Goal: Communication & Community: Answer question/provide support

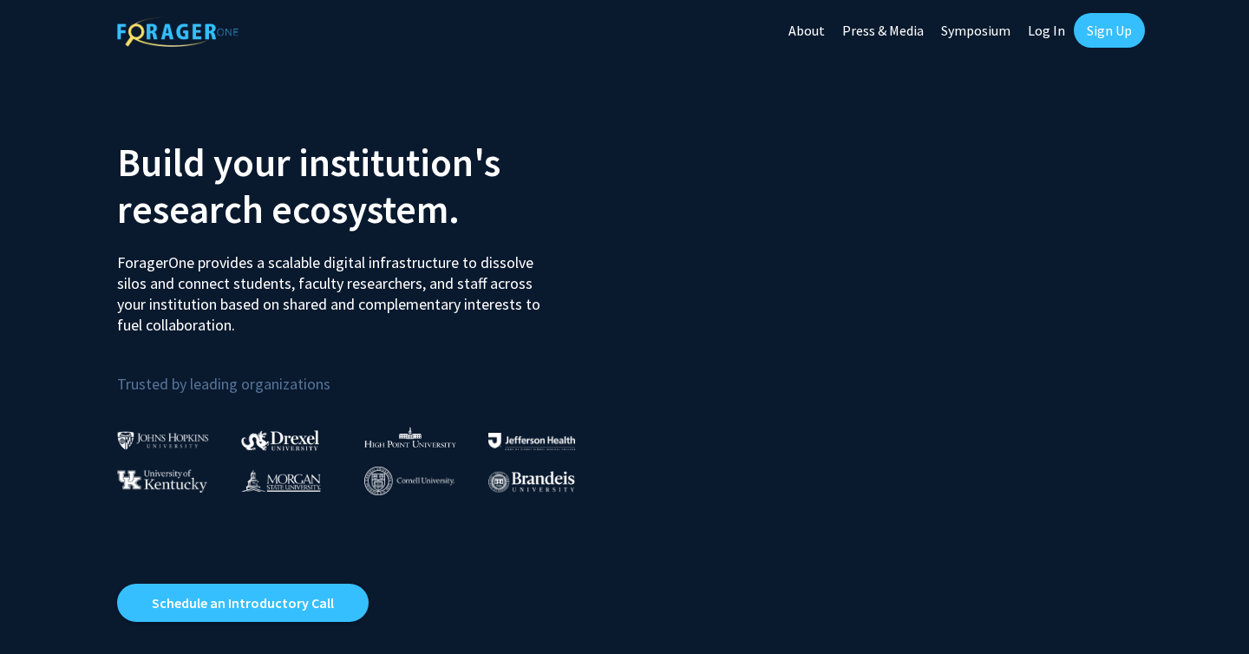
click at [1041, 31] on link "Log In" at bounding box center [1046, 30] width 55 height 61
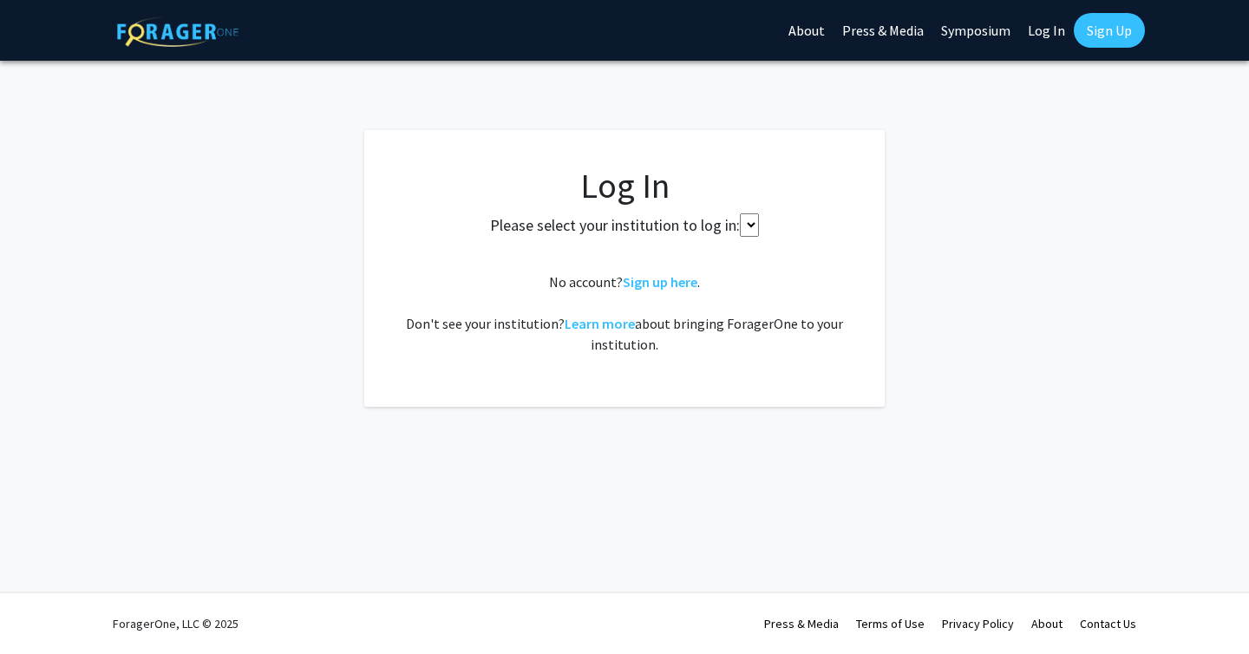
select select
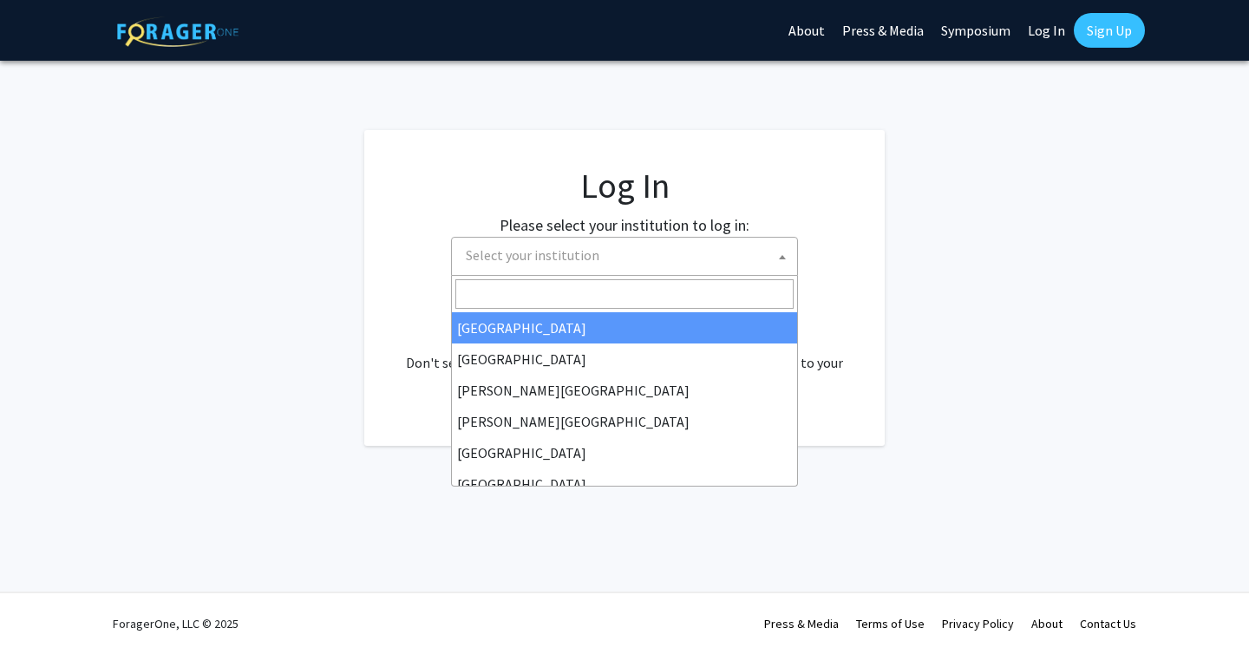
click at [722, 252] on span "Select your institution" at bounding box center [628, 256] width 338 height 36
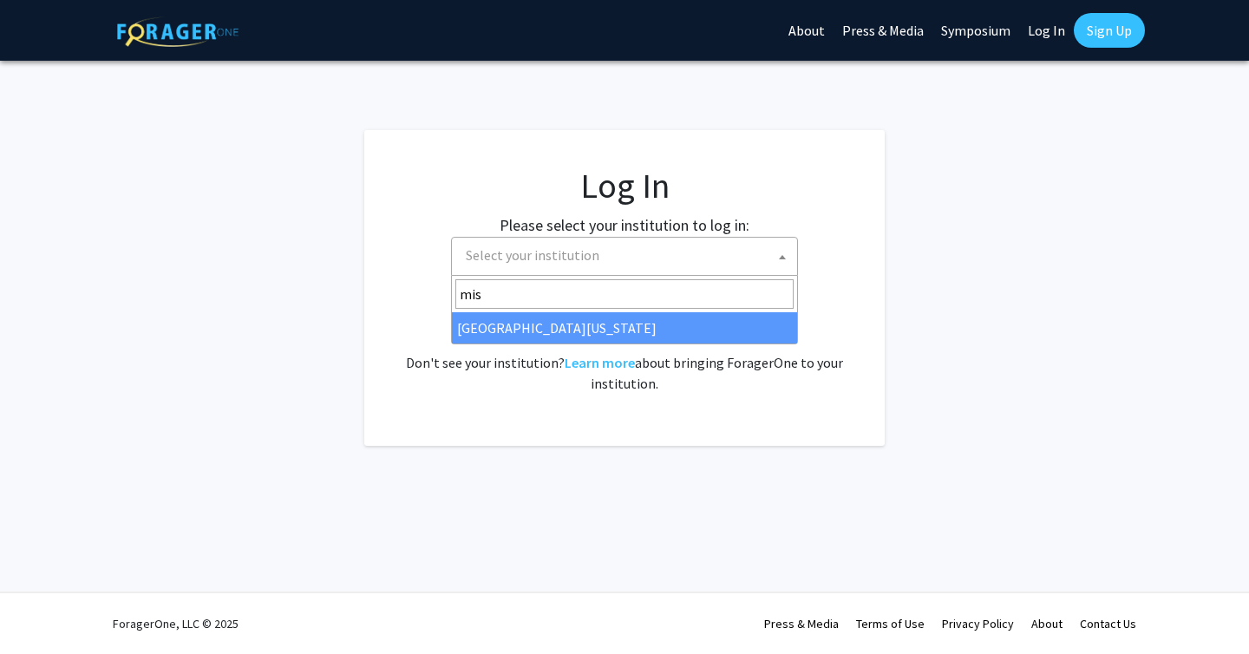
type input "miss"
select select "33"
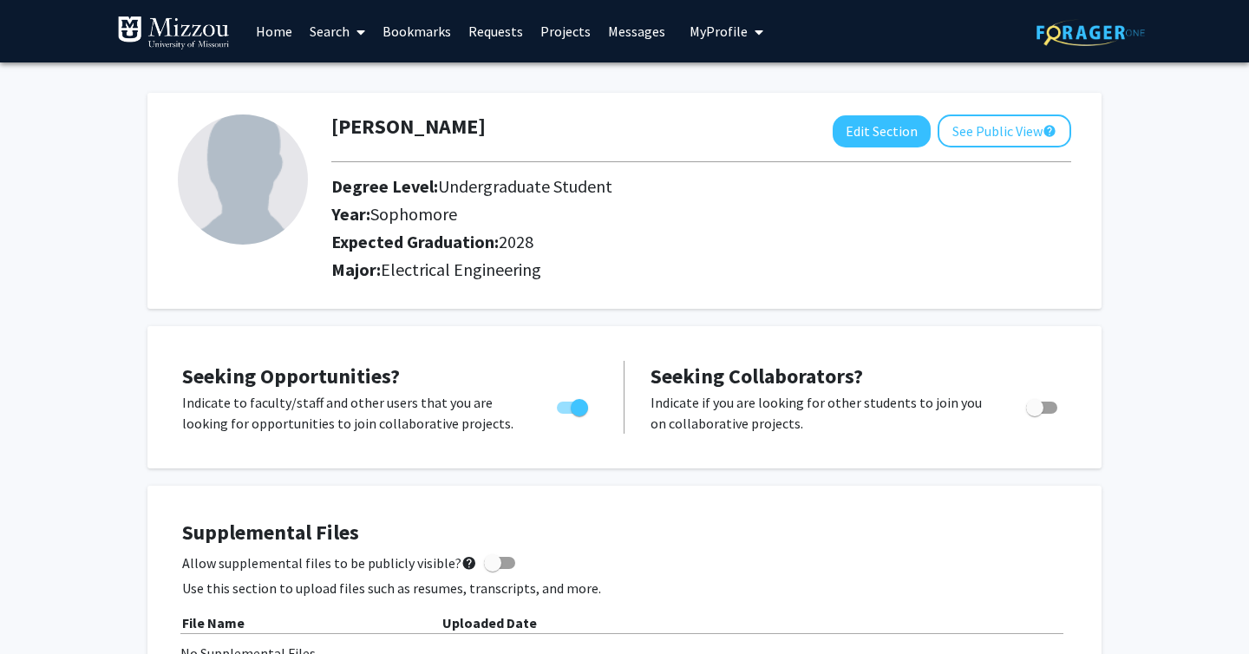
click at [626, 36] on link "Messages" at bounding box center [636, 31] width 75 height 61
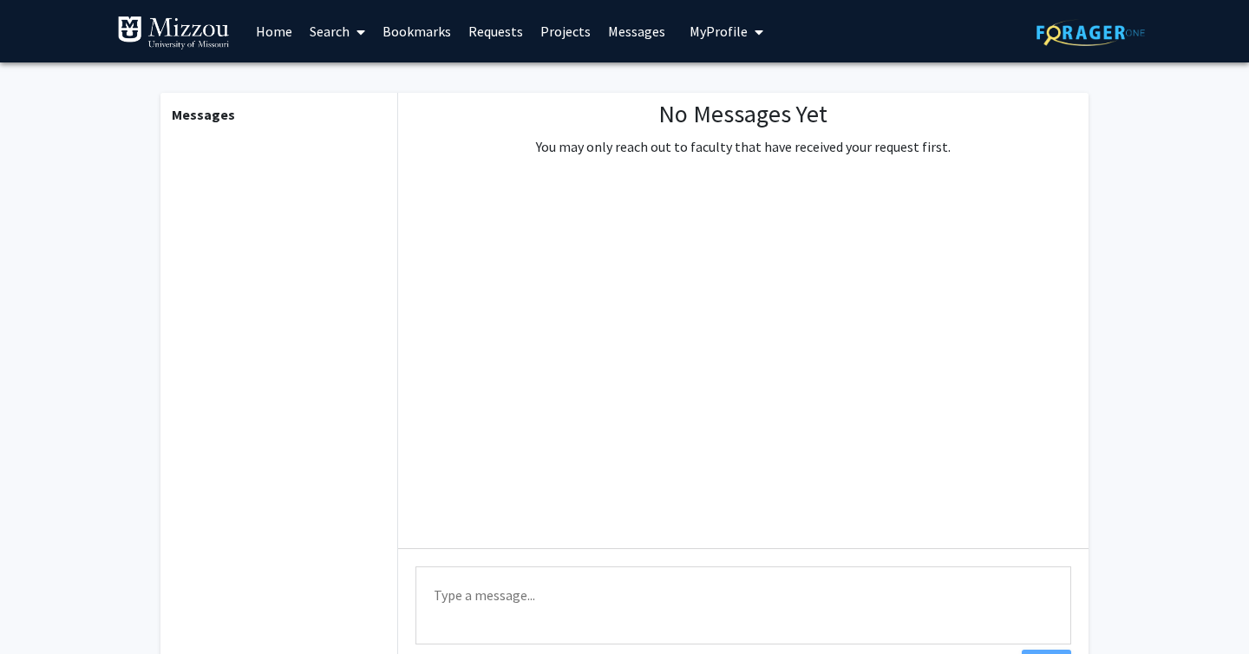
click at [501, 32] on link "Requests" at bounding box center [496, 31] width 72 height 61
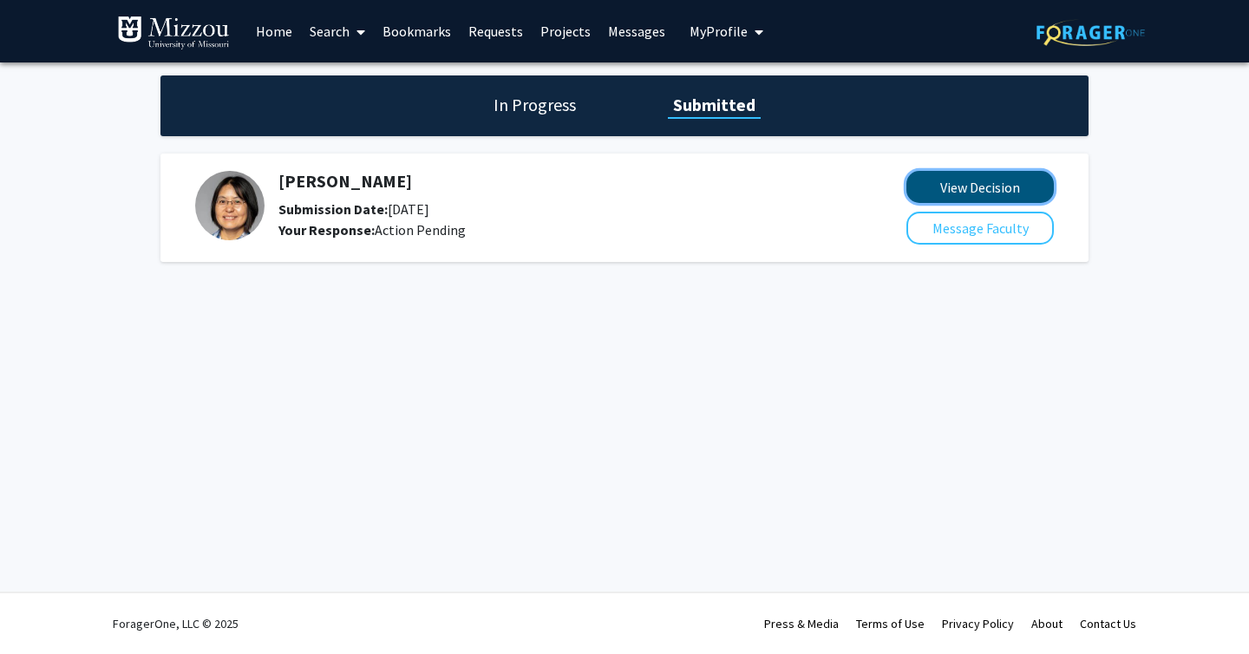
click at [1000, 199] on button "View Decision" at bounding box center [979, 187] width 147 height 32
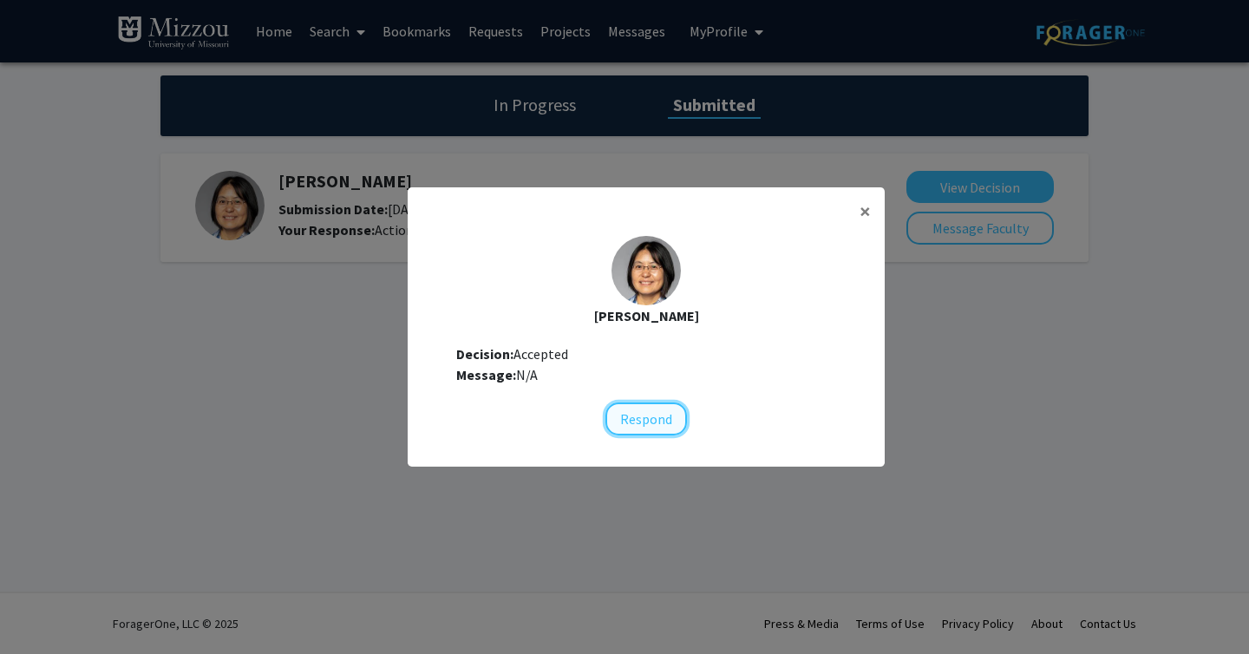
click at [663, 404] on button "Respond" at bounding box center [646, 418] width 82 height 33
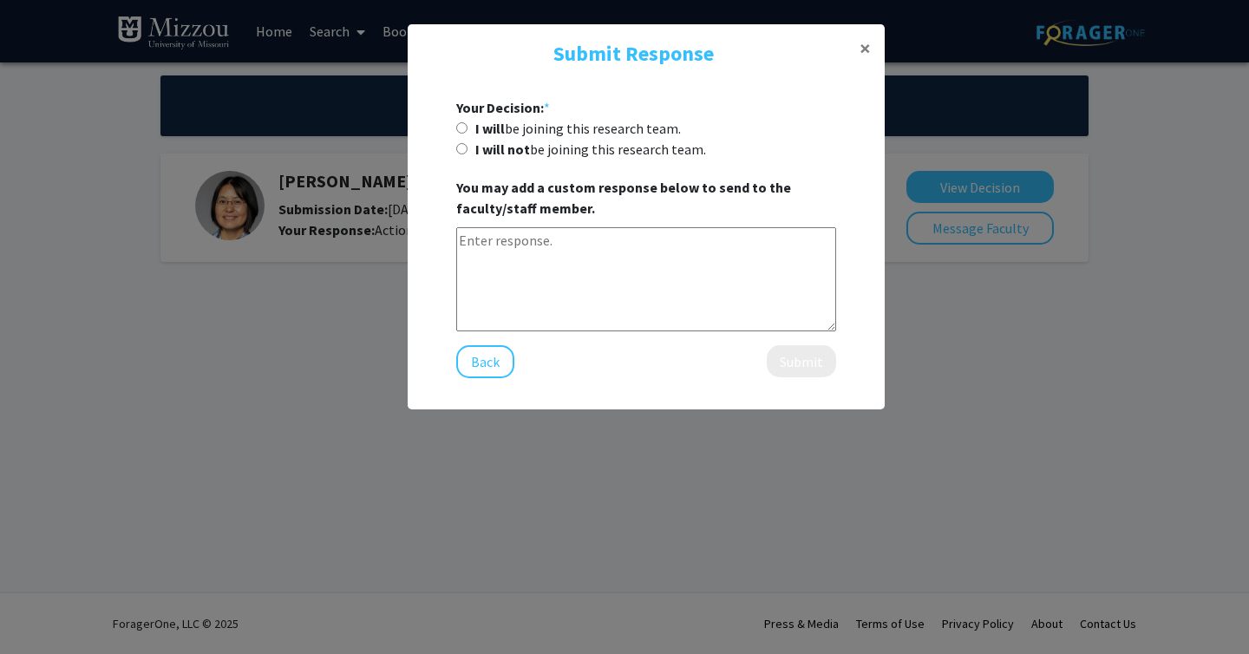
click at [640, 265] on textarea at bounding box center [646, 279] width 380 height 104
click at [614, 130] on label "I will be joining this research team." at bounding box center [578, 128] width 206 height 21
click at [468, 130] on input "I will be joining this research team." at bounding box center [461, 127] width 11 height 11
radio input "true"
click at [611, 240] on textarea at bounding box center [646, 279] width 380 height 104
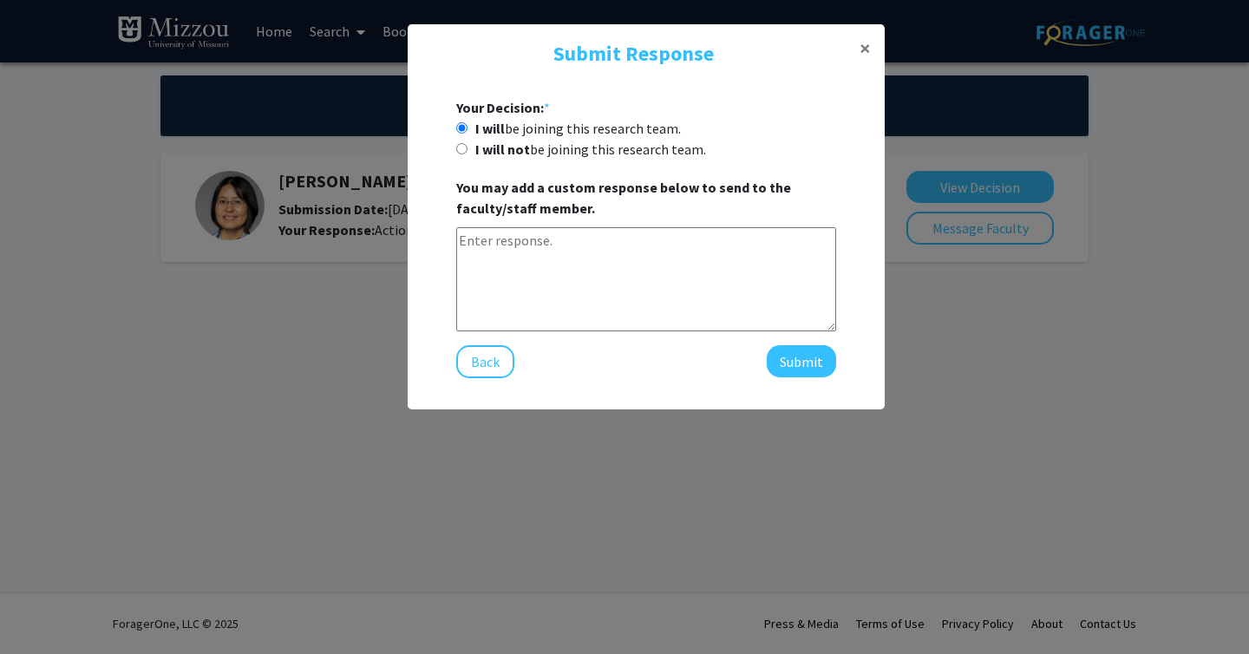
click at [754, 184] on b "You may add a custom response below to send to the faculty/staff member." at bounding box center [623, 198] width 335 height 38
click at [812, 363] on button "Submit" at bounding box center [801, 361] width 69 height 32
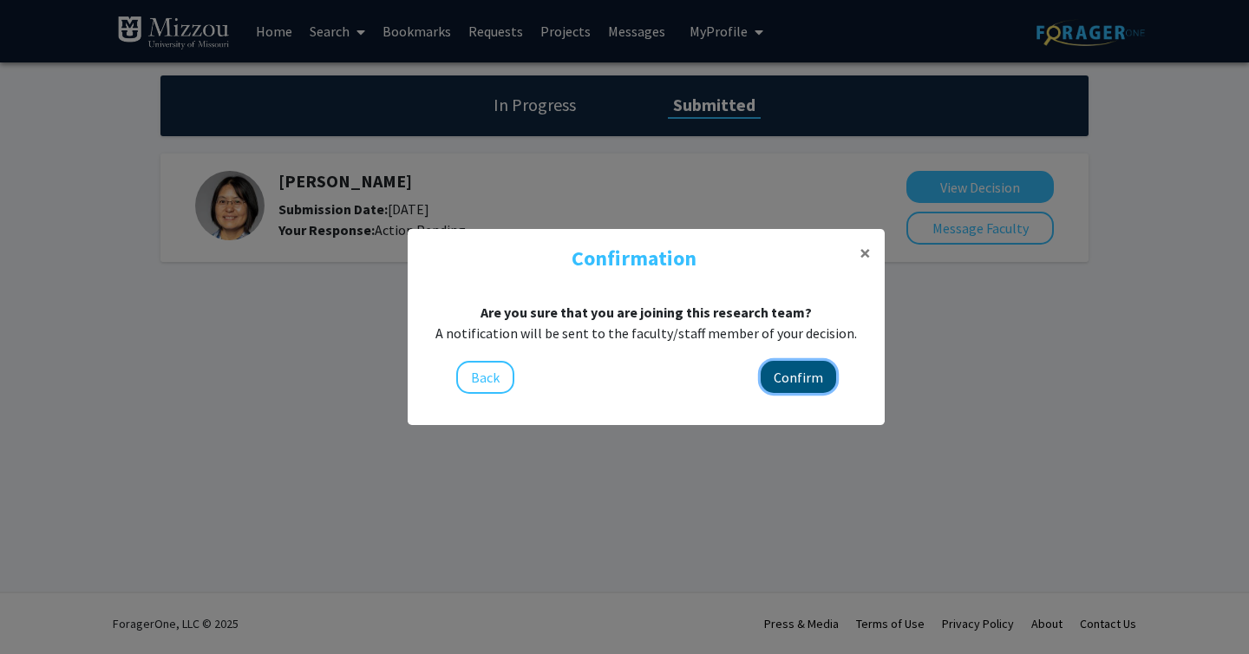
click at [819, 379] on button "Confirm" at bounding box center [798, 377] width 75 height 32
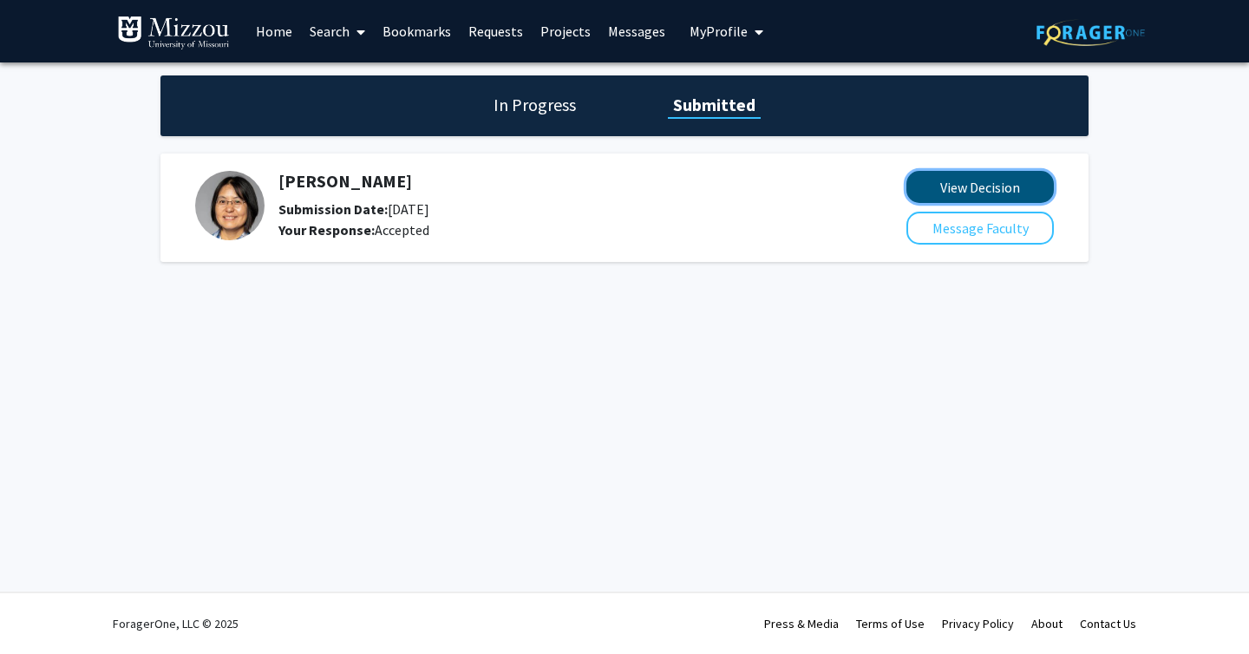
click at [980, 191] on button "View Decision" at bounding box center [979, 187] width 147 height 32
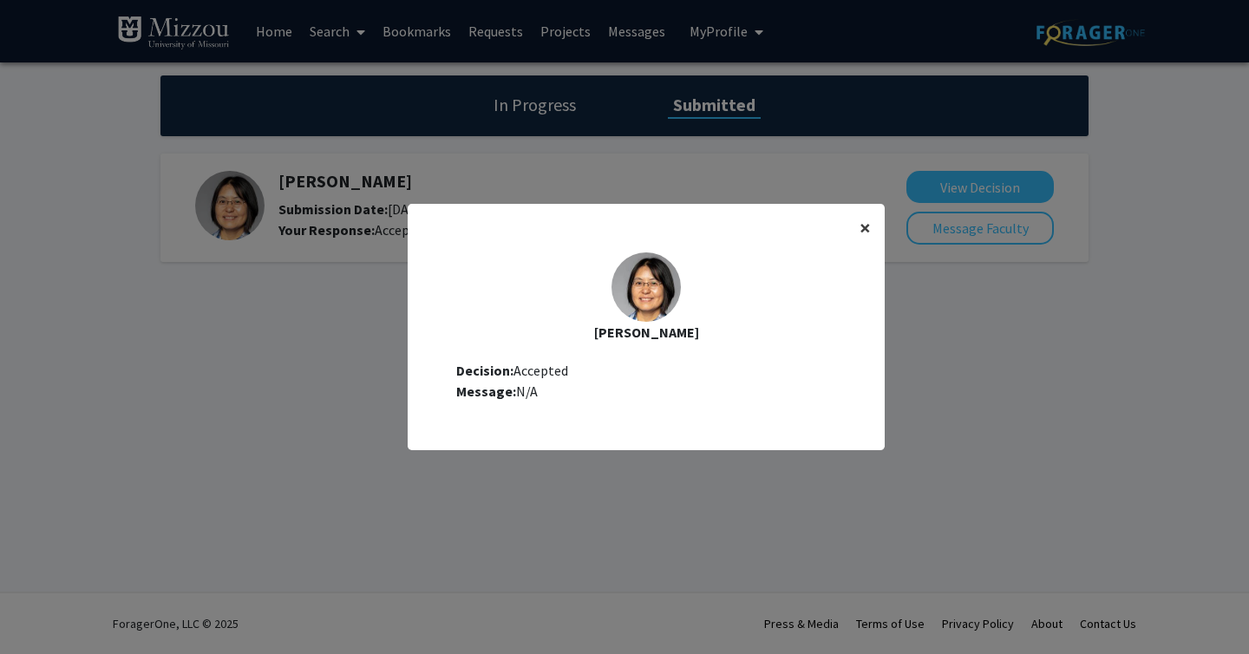
click at [871, 224] on button "×" at bounding box center [865, 228] width 39 height 49
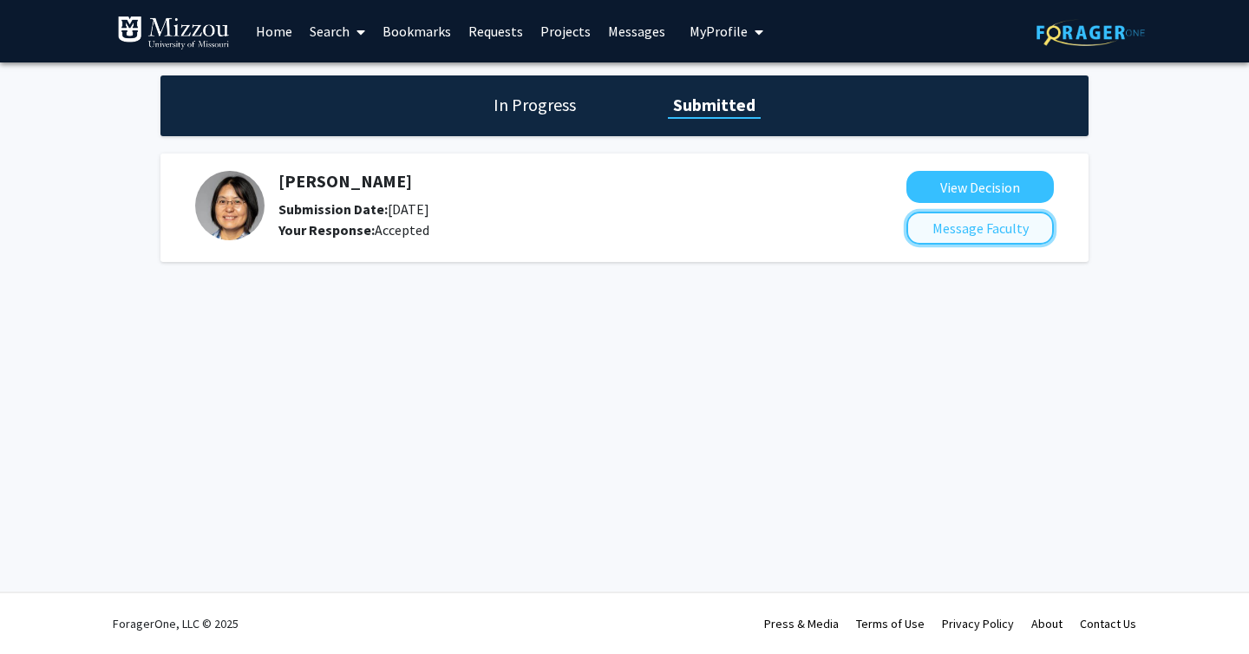
click at [987, 226] on button "Message Faculty" at bounding box center [979, 228] width 147 height 33
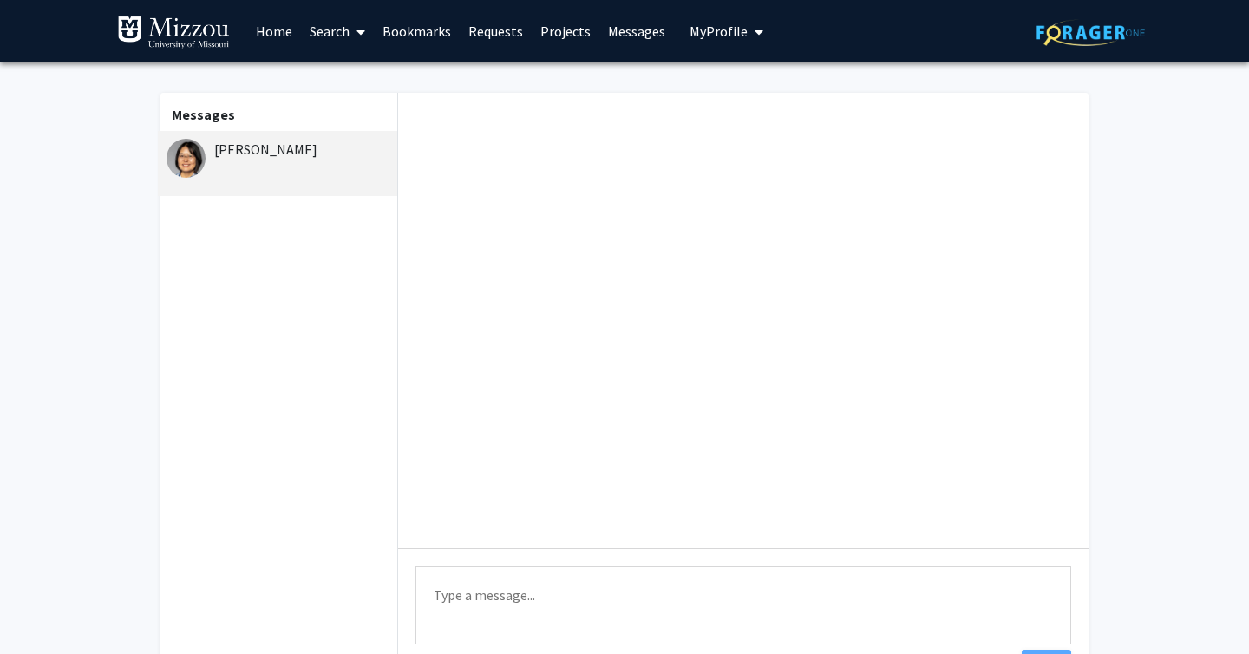
click at [215, 146] on div "[PERSON_NAME]" at bounding box center [280, 149] width 226 height 21
click at [184, 162] on img at bounding box center [186, 158] width 39 height 39
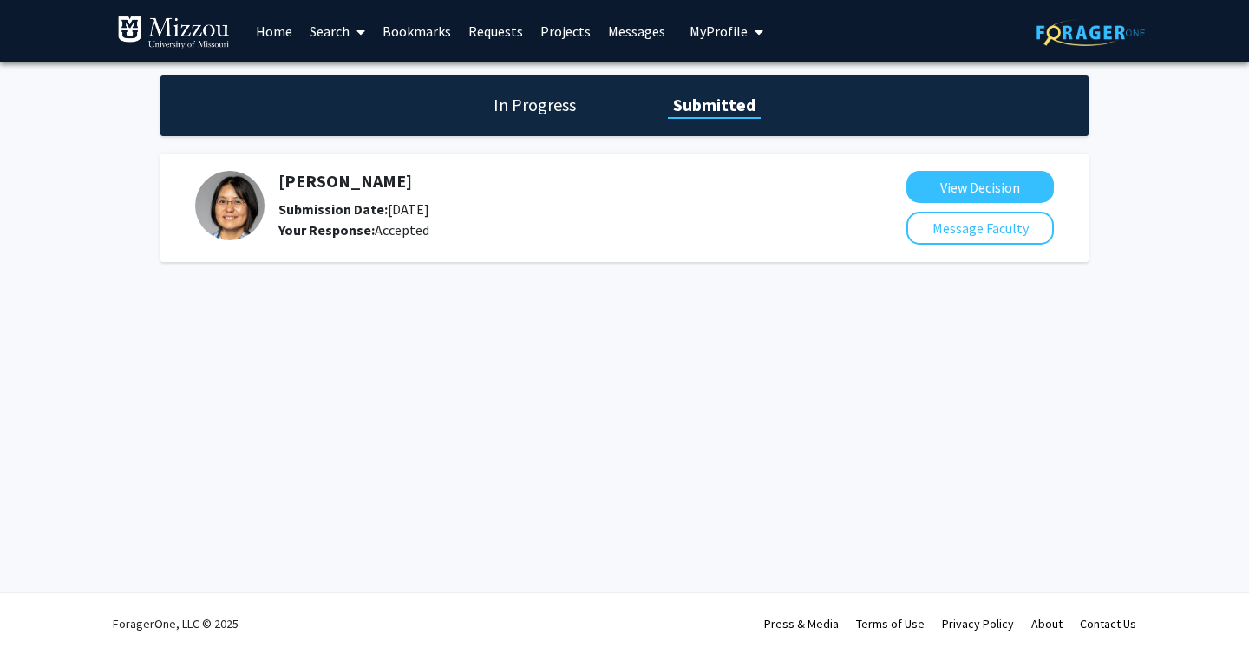
click at [310, 176] on h5 "[PERSON_NAME]" at bounding box center [546, 181] width 536 height 21
click at [429, 25] on link "Bookmarks" at bounding box center [417, 31] width 86 height 61
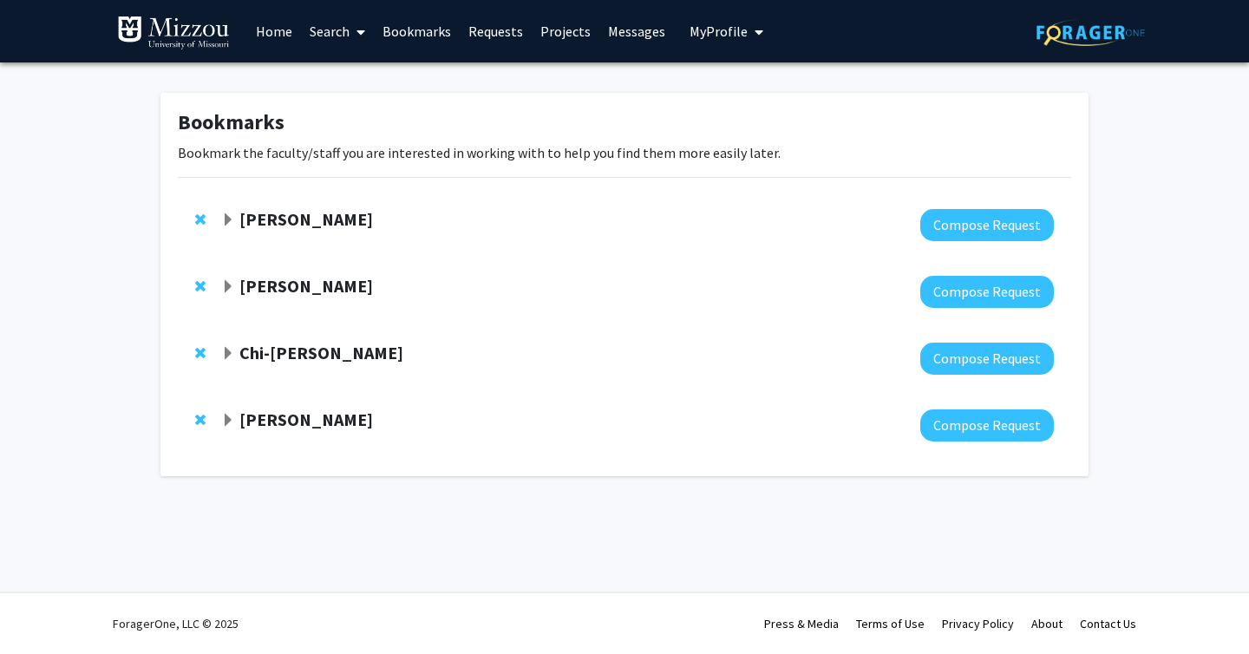
click at [301, 289] on strong "[PERSON_NAME]" at bounding box center [306, 286] width 134 height 22
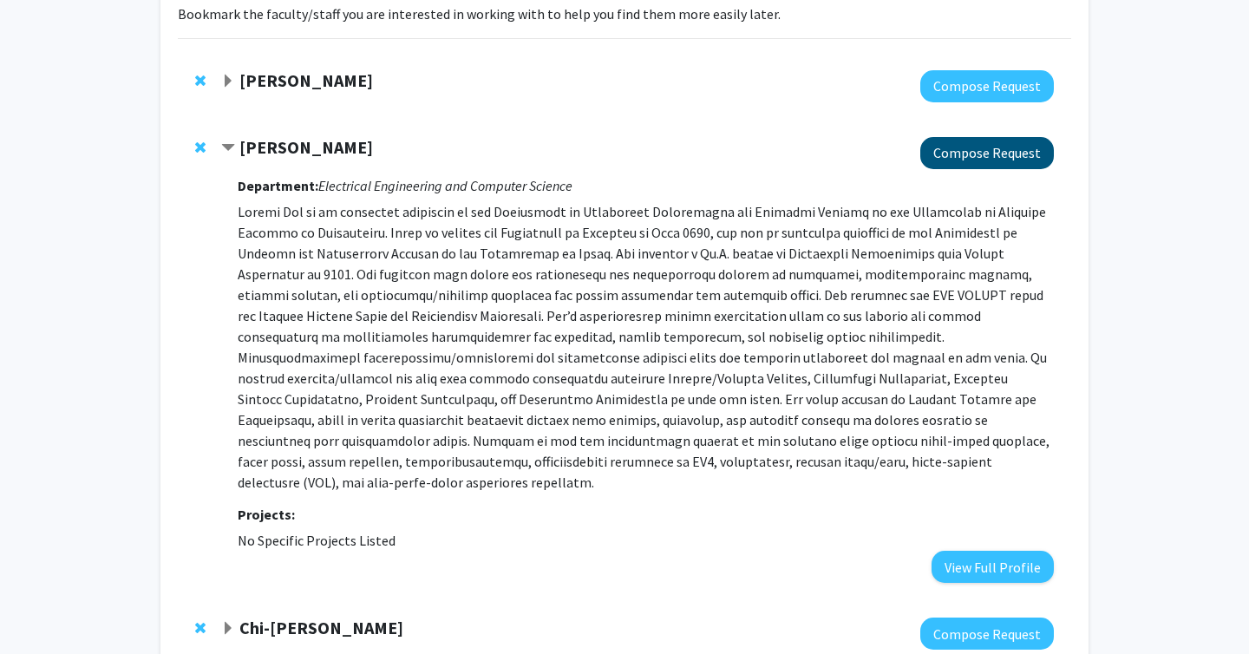
scroll to position [141, 0]
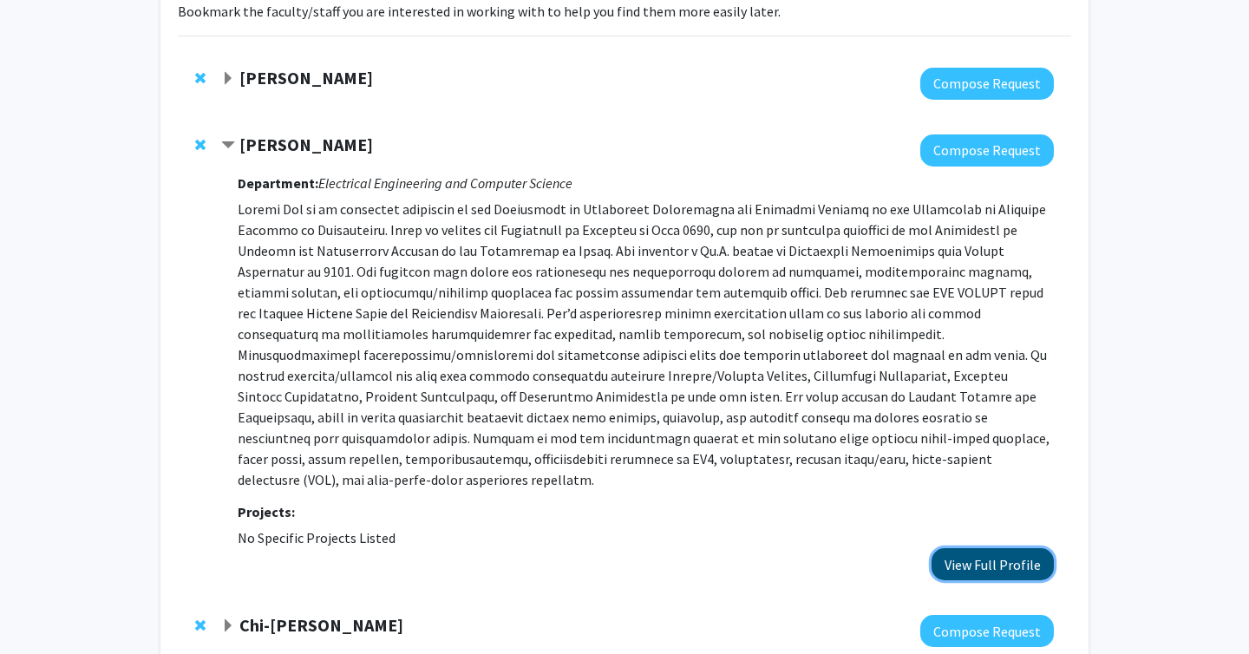
click at [977, 548] on button "View Full Profile" at bounding box center [993, 564] width 122 height 32
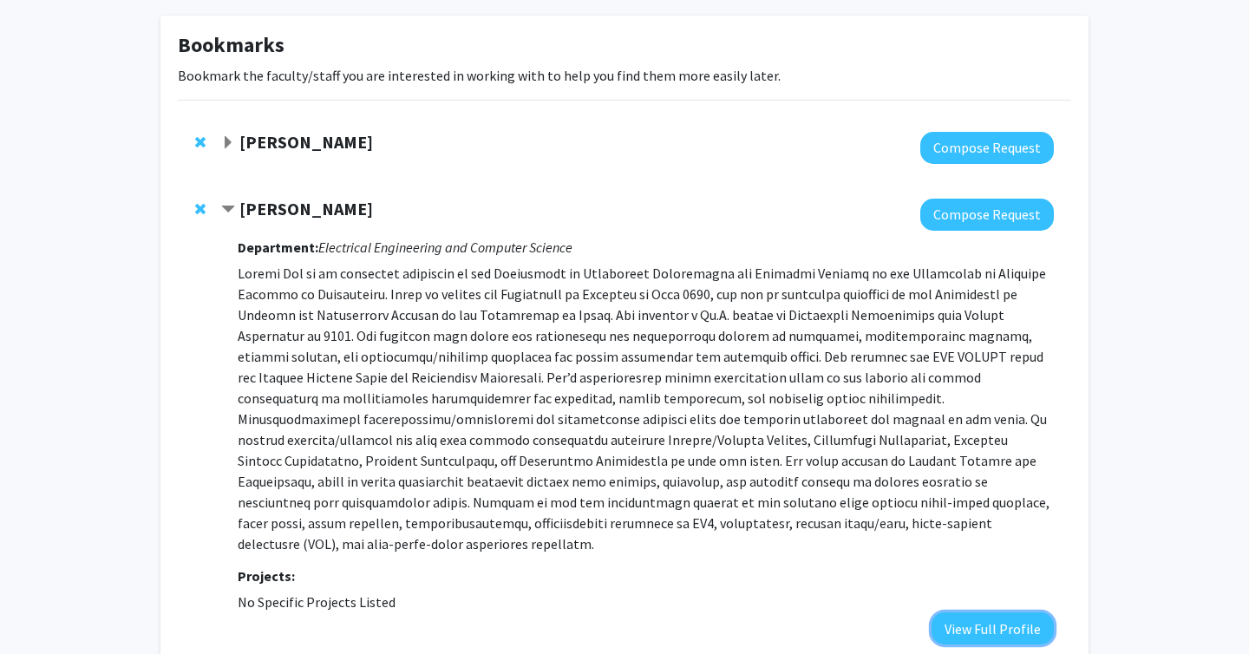
scroll to position [0, 0]
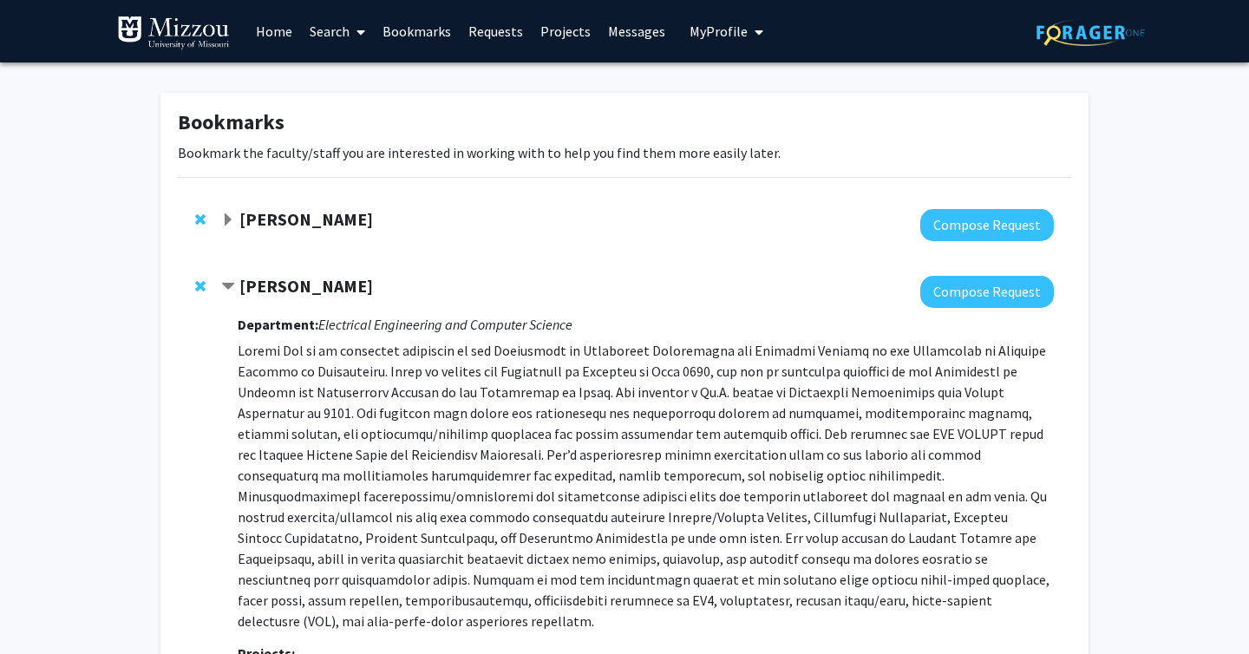
click at [566, 30] on link "Projects" at bounding box center [566, 31] width 68 height 61
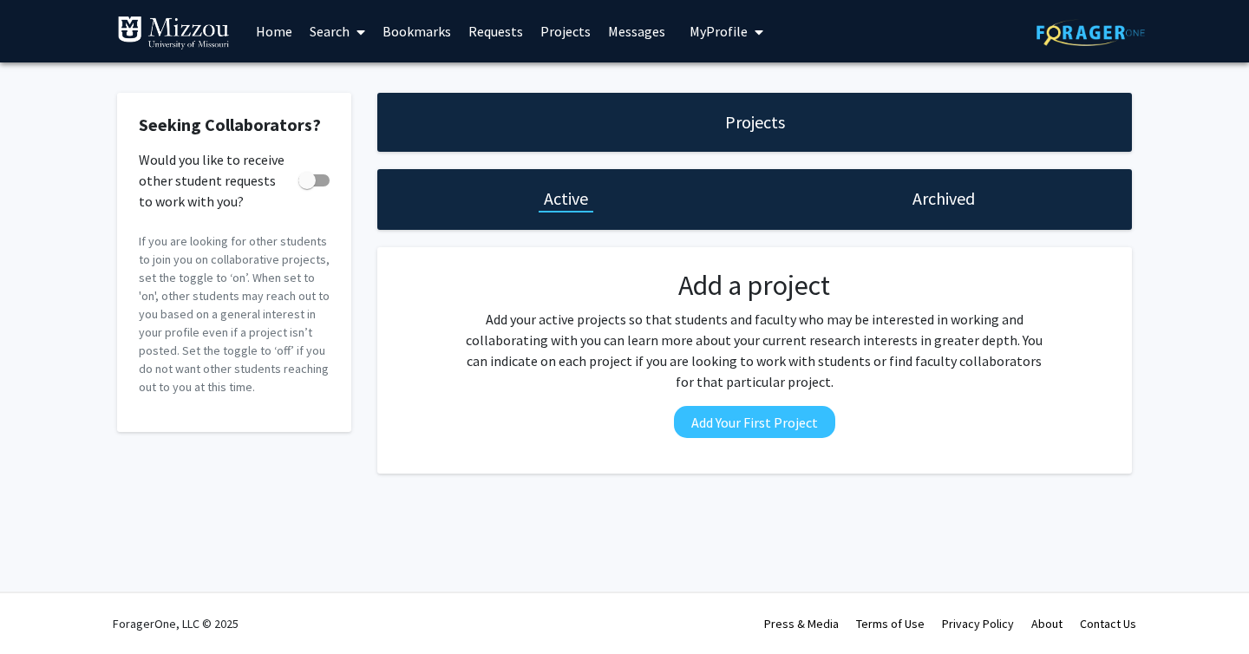
click at [939, 215] on div "Archived" at bounding box center [943, 199] width 377 height 61
click at [934, 198] on h1 "Archived" at bounding box center [943, 198] width 62 height 24
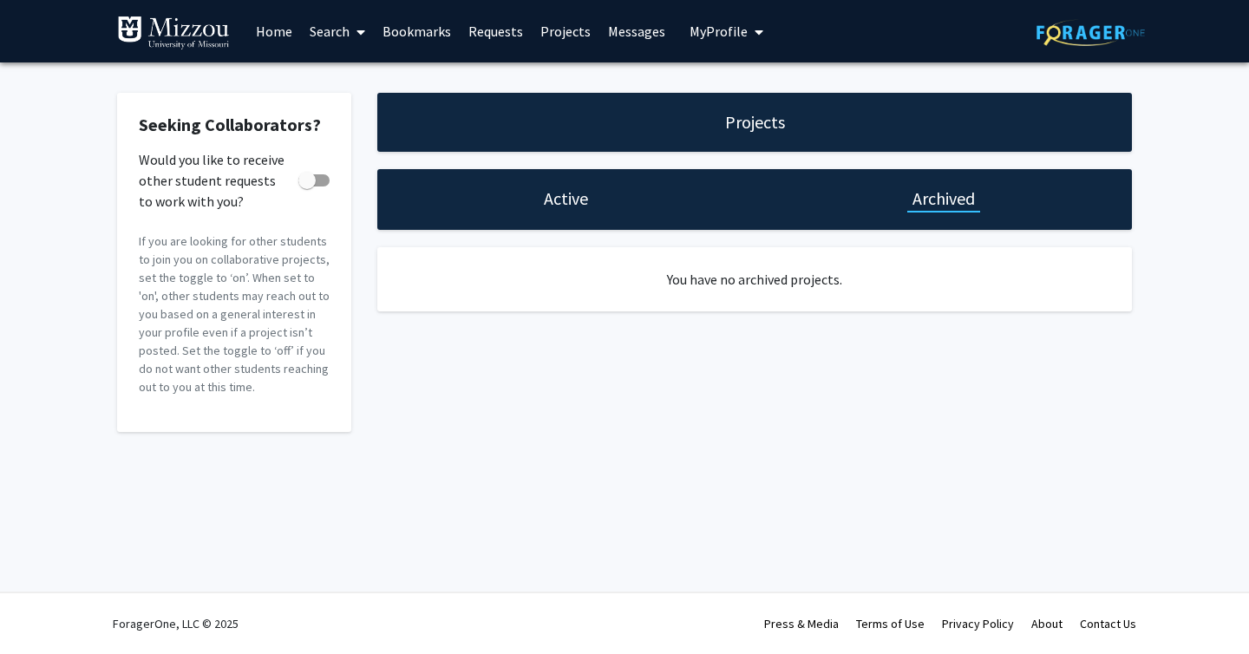
click at [632, 29] on link "Messages" at bounding box center [636, 31] width 75 height 61
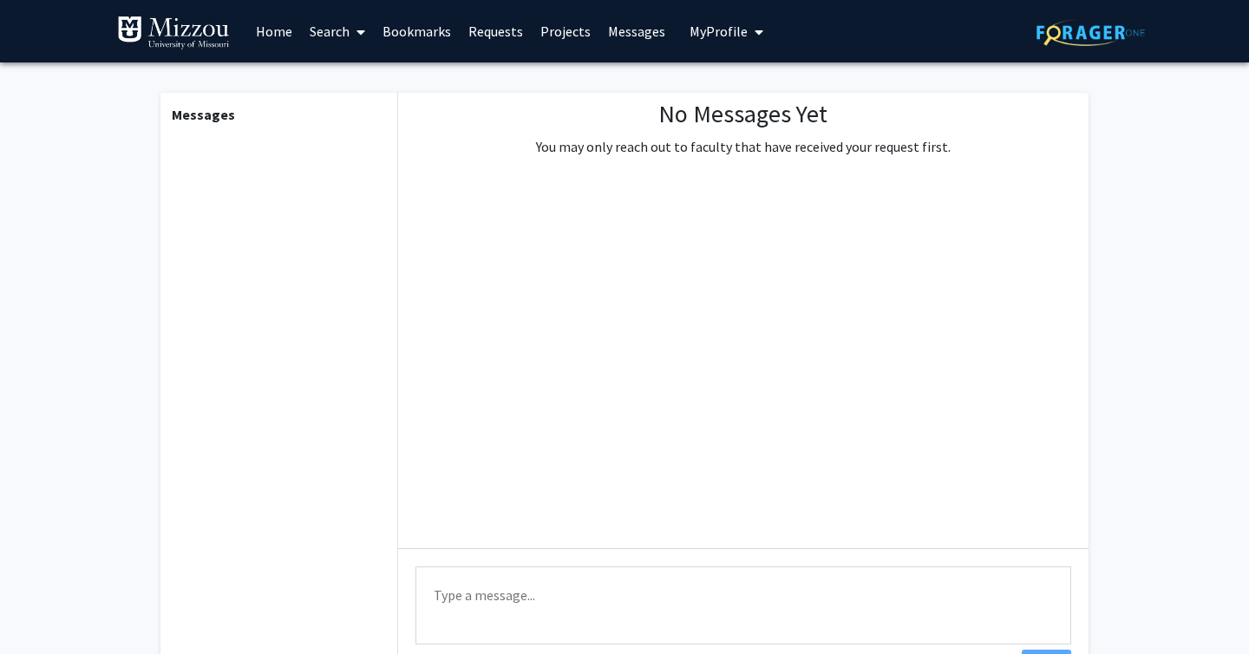
click at [473, 23] on link "Requests" at bounding box center [496, 31] width 72 height 61
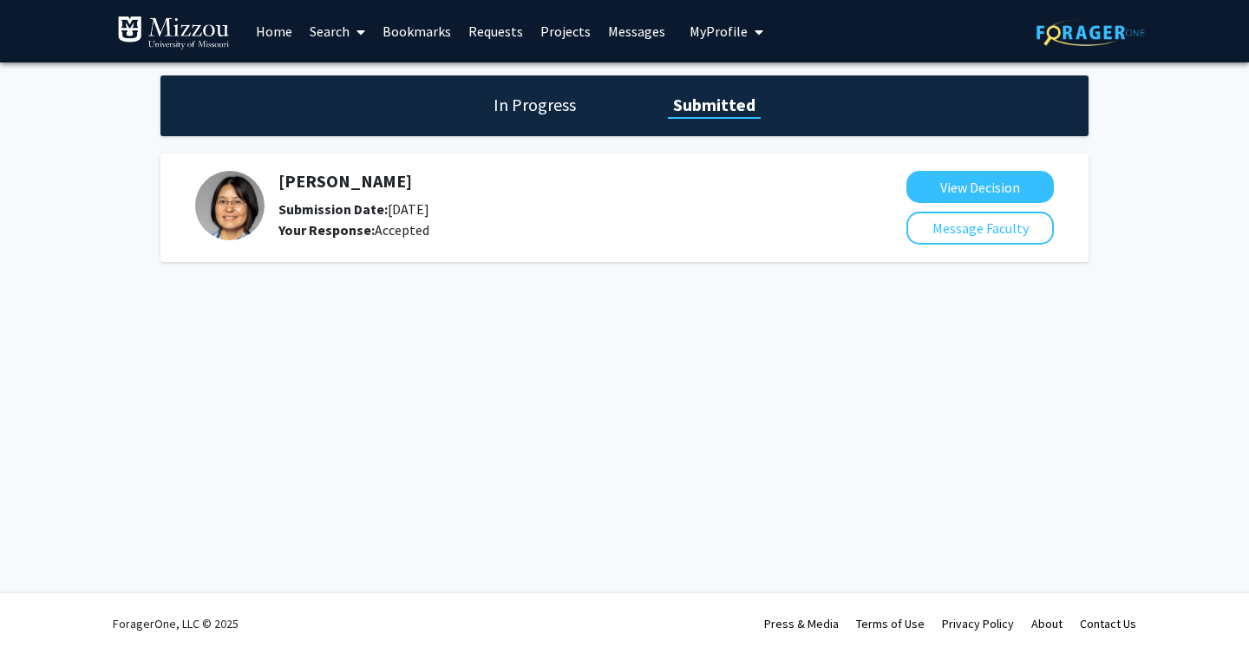
click at [559, 104] on h1 "In Progress" at bounding box center [534, 105] width 93 height 24
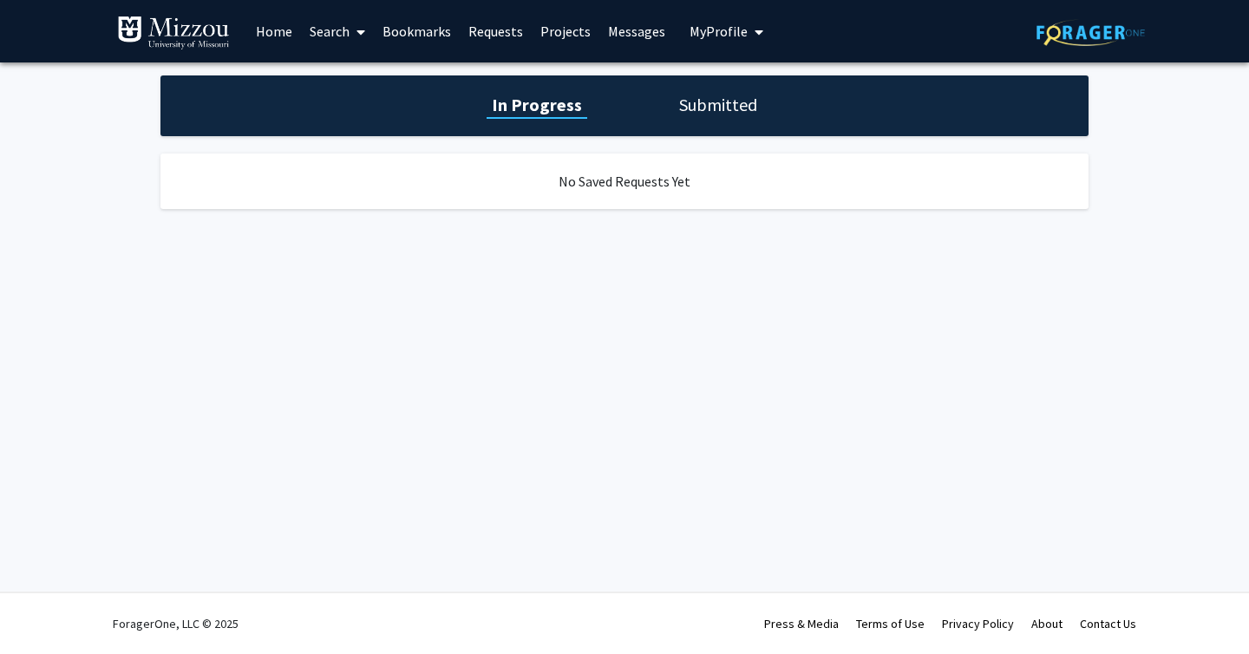
click at [707, 117] on div "In Progress Submitted" at bounding box center [624, 105] width 928 height 61
click at [723, 105] on h1 "Submitted" at bounding box center [718, 105] width 88 height 24
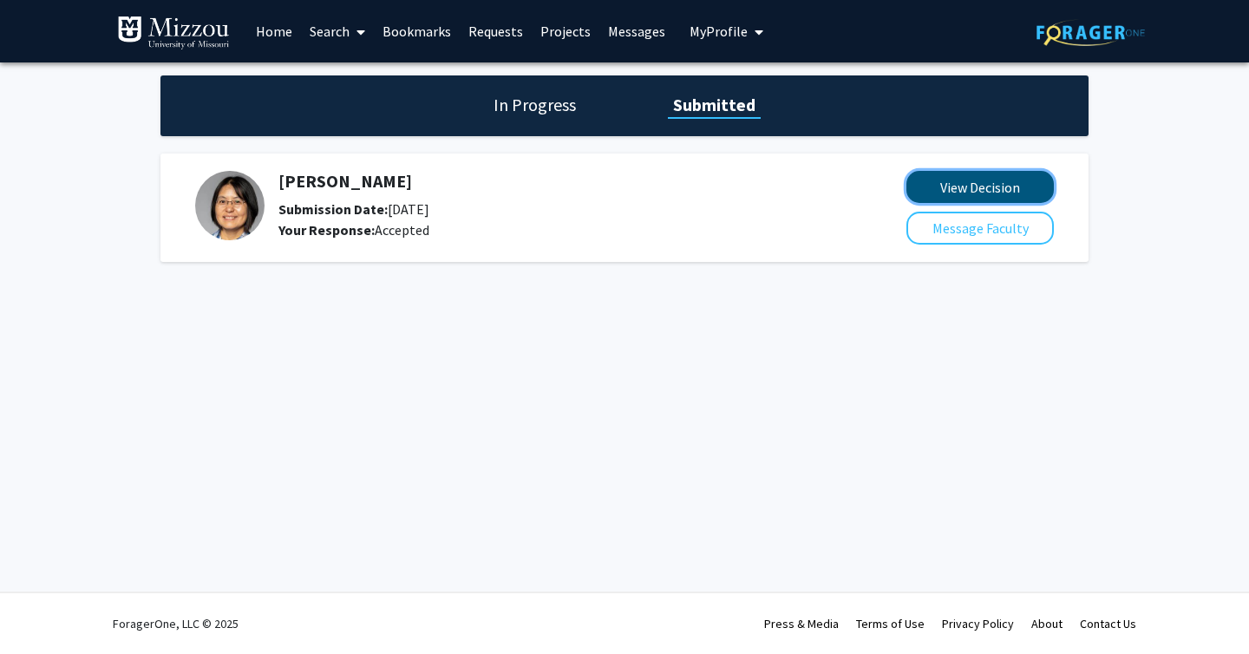
click at [984, 192] on button "View Decision" at bounding box center [979, 187] width 147 height 32
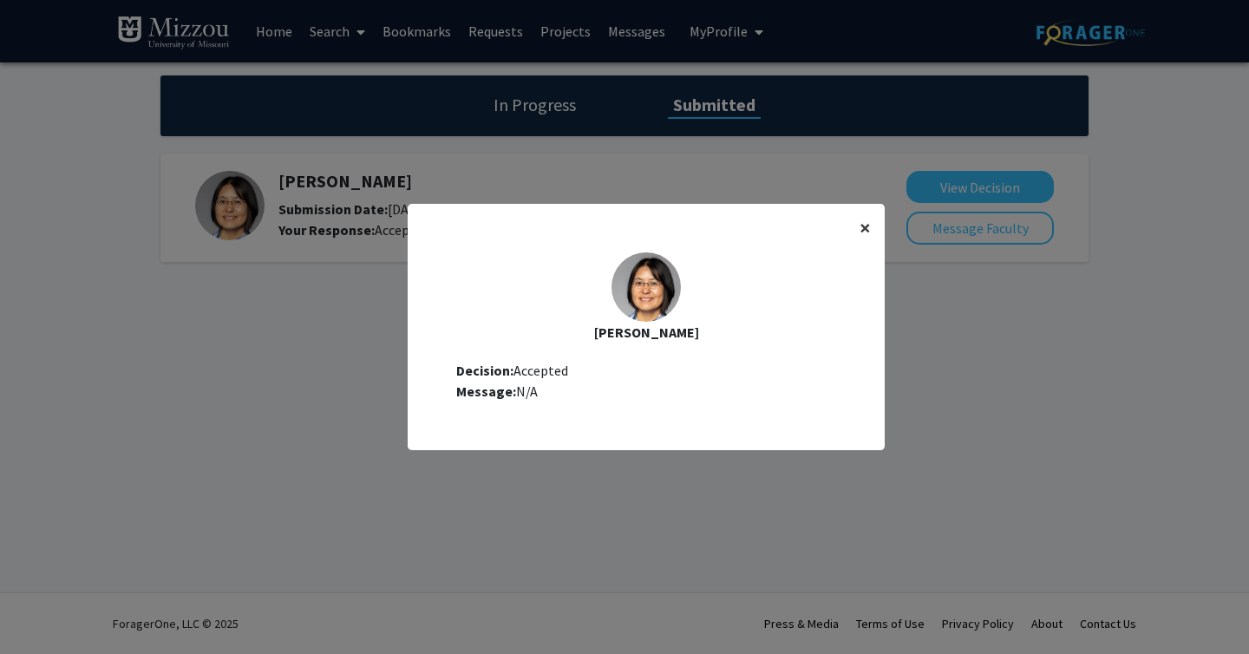
click at [867, 218] on span "×" at bounding box center [865, 227] width 11 height 27
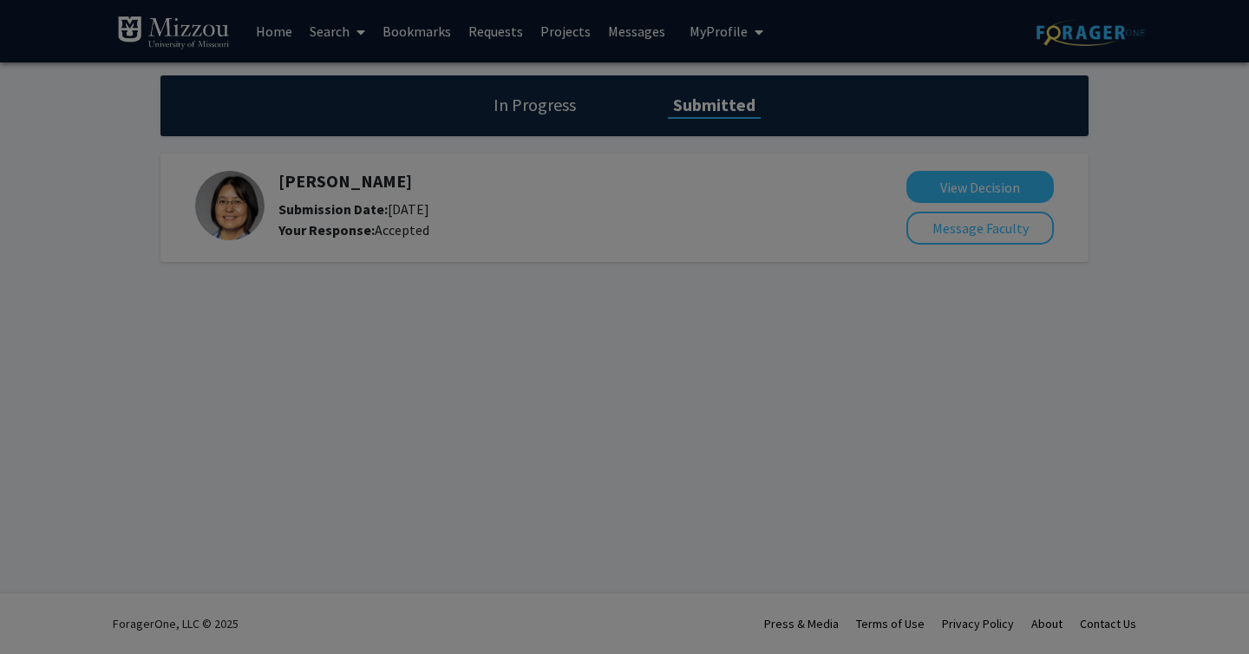
click at [854, 223] on div "[PERSON_NAME] Decision: Accepted Message: N/A" at bounding box center [646, 185] width 477 height 194
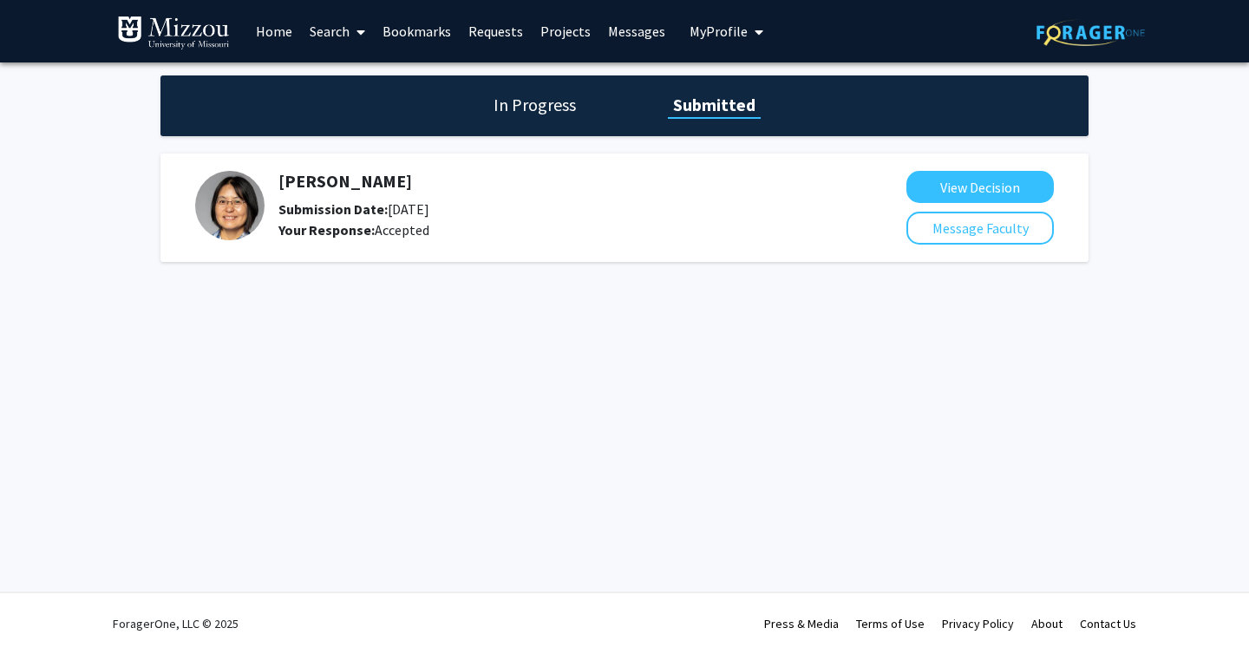
click at [300, 186] on h5 "[PERSON_NAME]" at bounding box center [546, 181] width 536 height 21
click at [250, 204] on img at bounding box center [229, 205] width 69 height 69
click at [419, 39] on link "Bookmarks" at bounding box center [417, 31] width 86 height 61
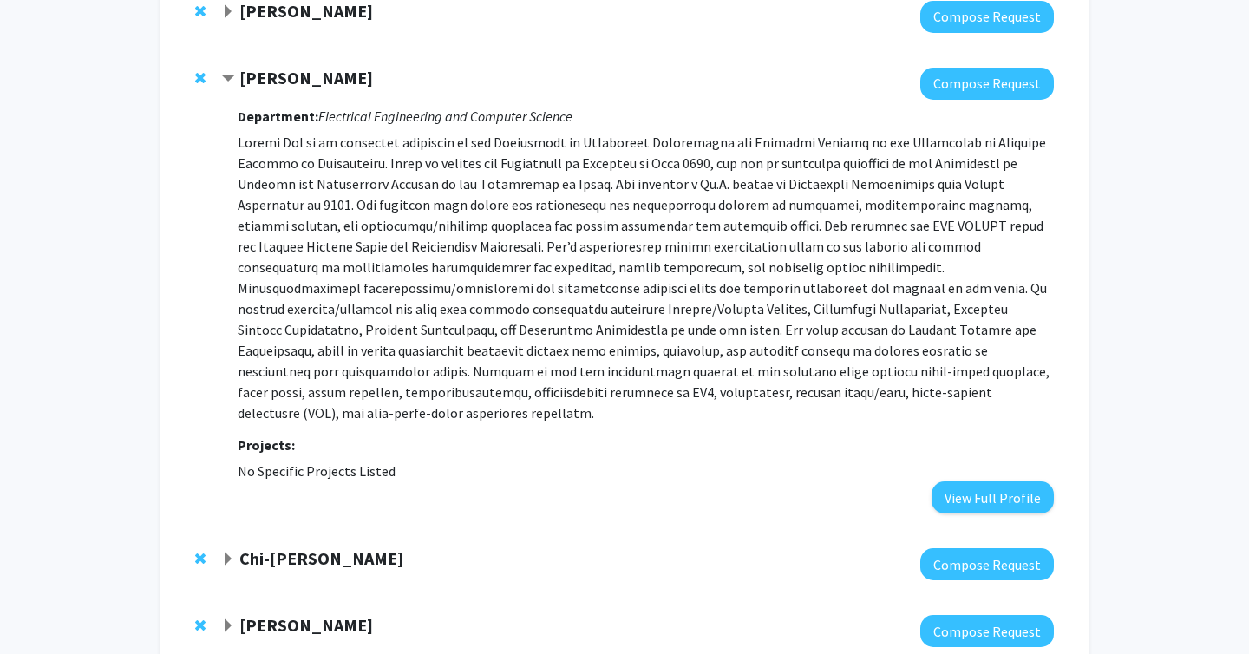
scroll to position [207, 0]
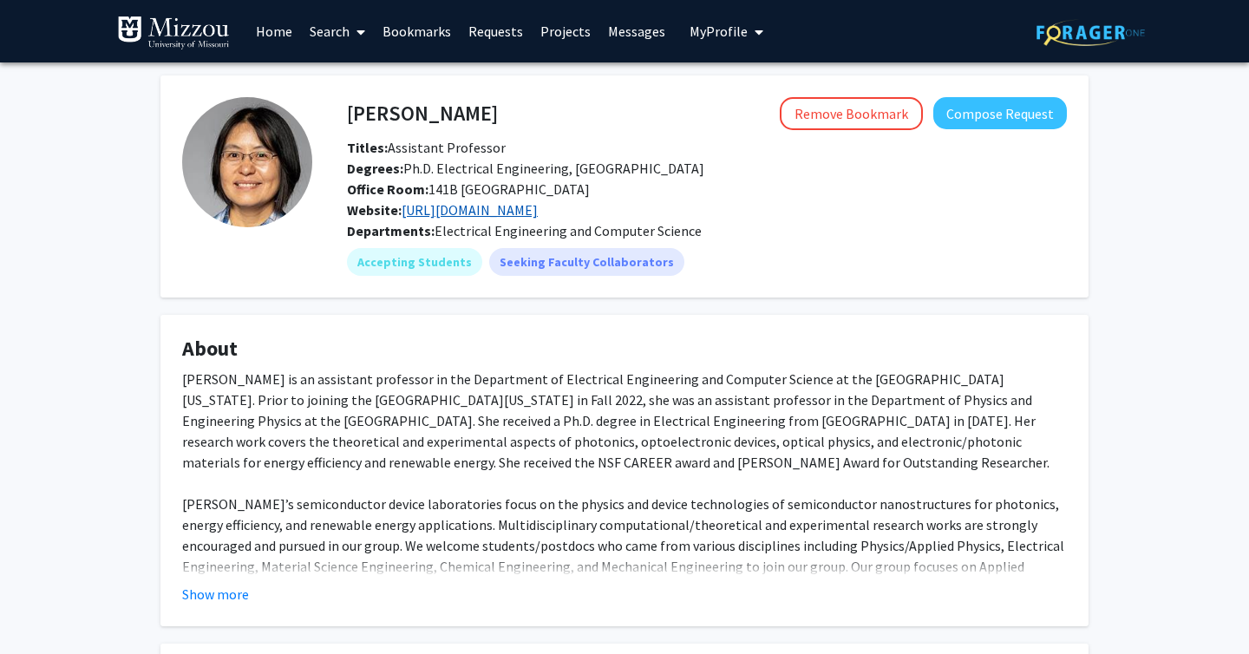
click at [538, 206] on link "[URL][DOMAIN_NAME]" at bounding box center [470, 209] width 136 height 17
click at [216, 590] on button "Show more" at bounding box center [215, 594] width 67 height 21
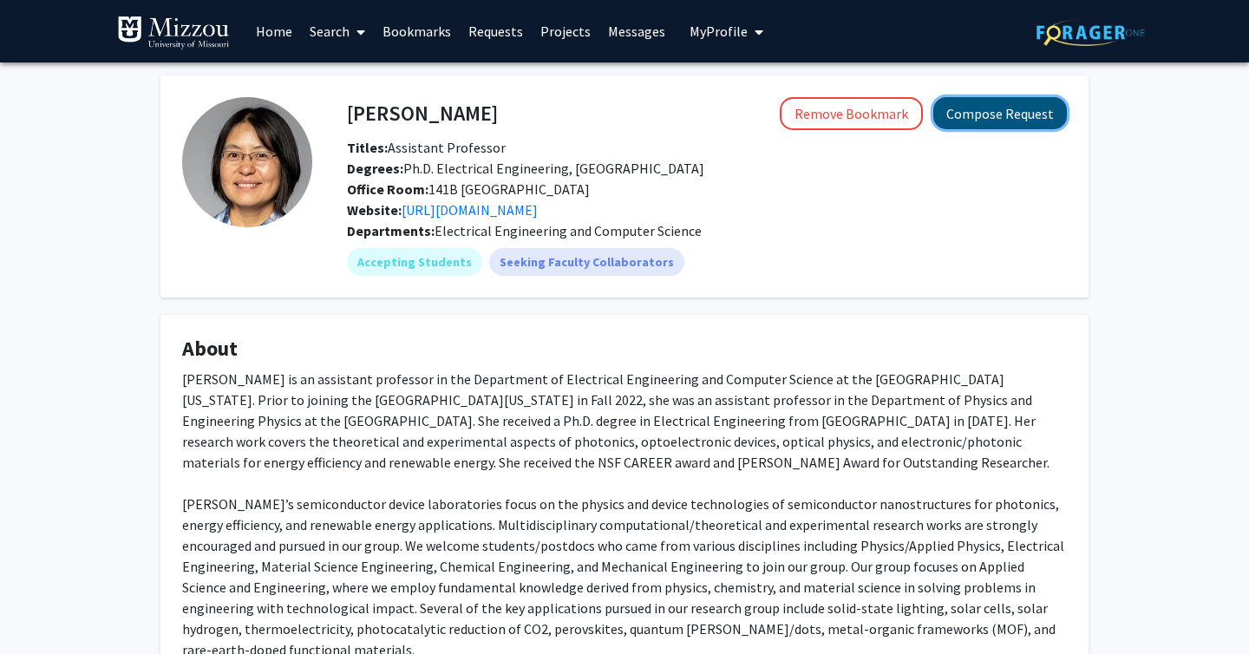
click at [1004, 119] on button "Compose Request" at bounding box center [1000, 113] width 134 height 32
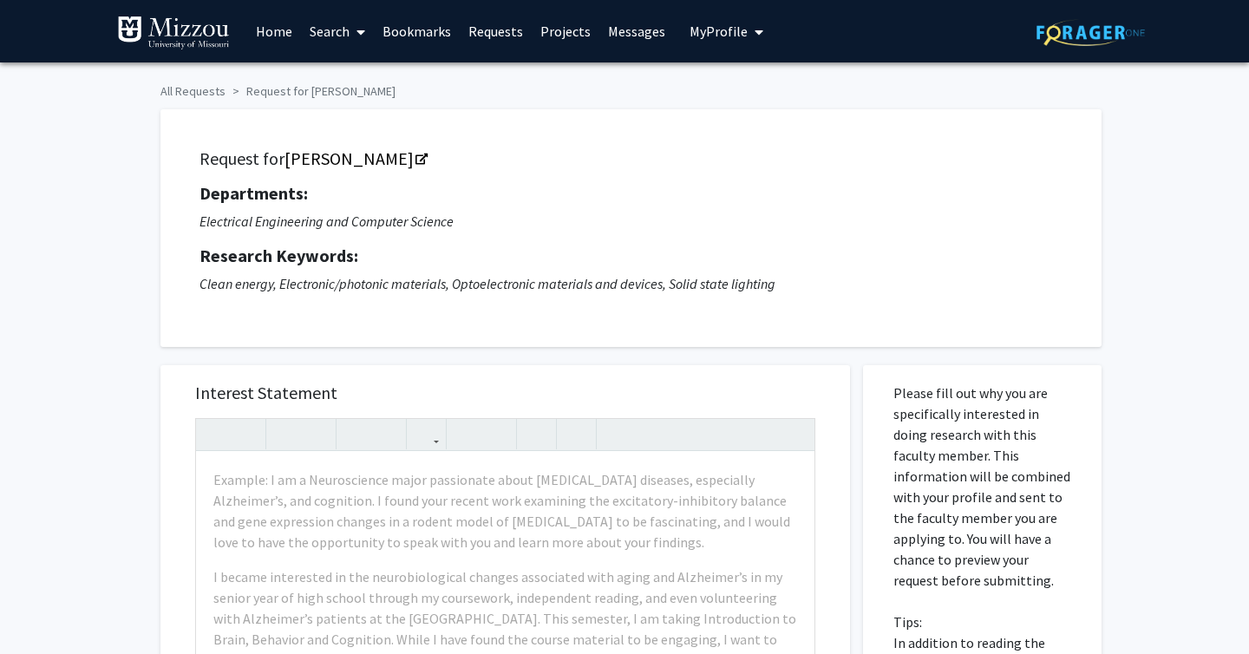
click at [507, 37] on link "Requests" at bounding box center [496, 31] width 72 height 61
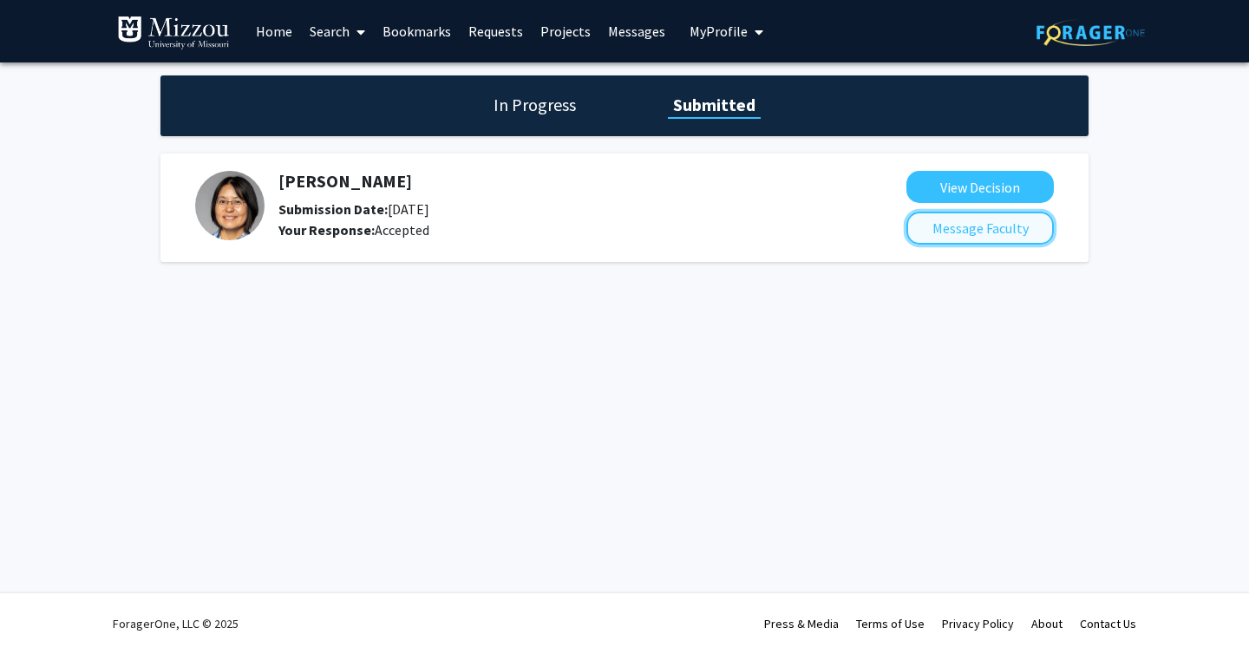
click at [937, 233] on button "Message Faculty" at bounding box center [979, 228] width 147 height 33
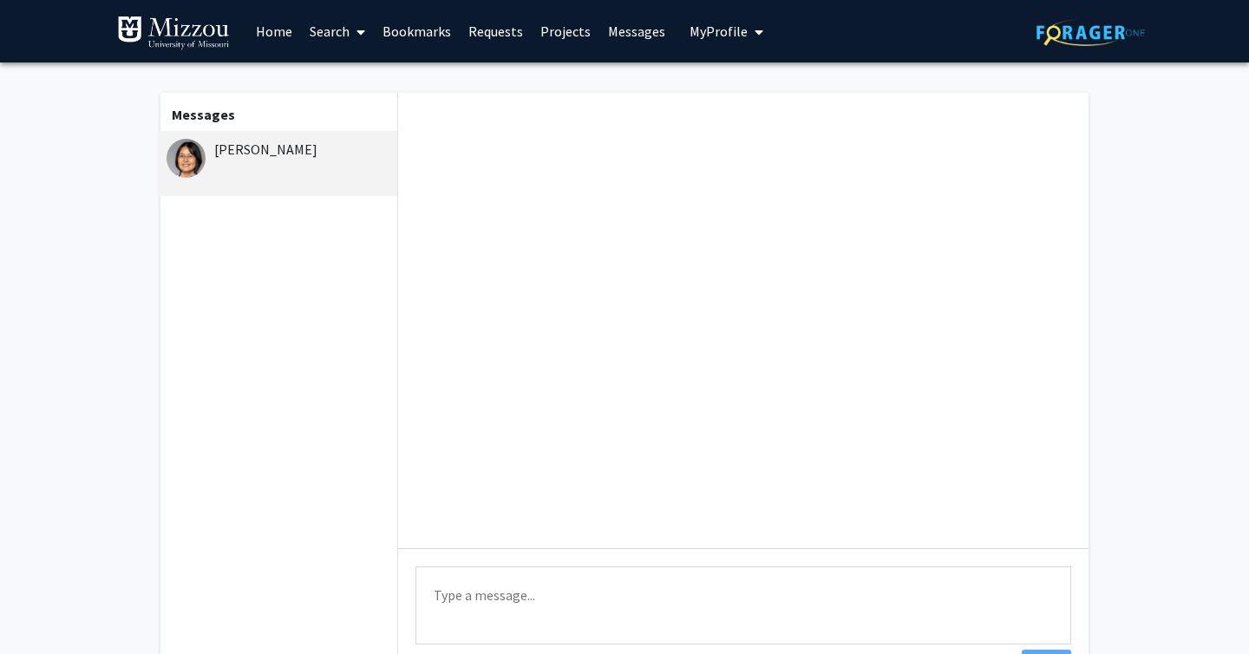
click at [540, 592] on textarea "Type a message" at bounding box center [743, 605] width 656 height 78
paste textarea "work on the materials and device research"
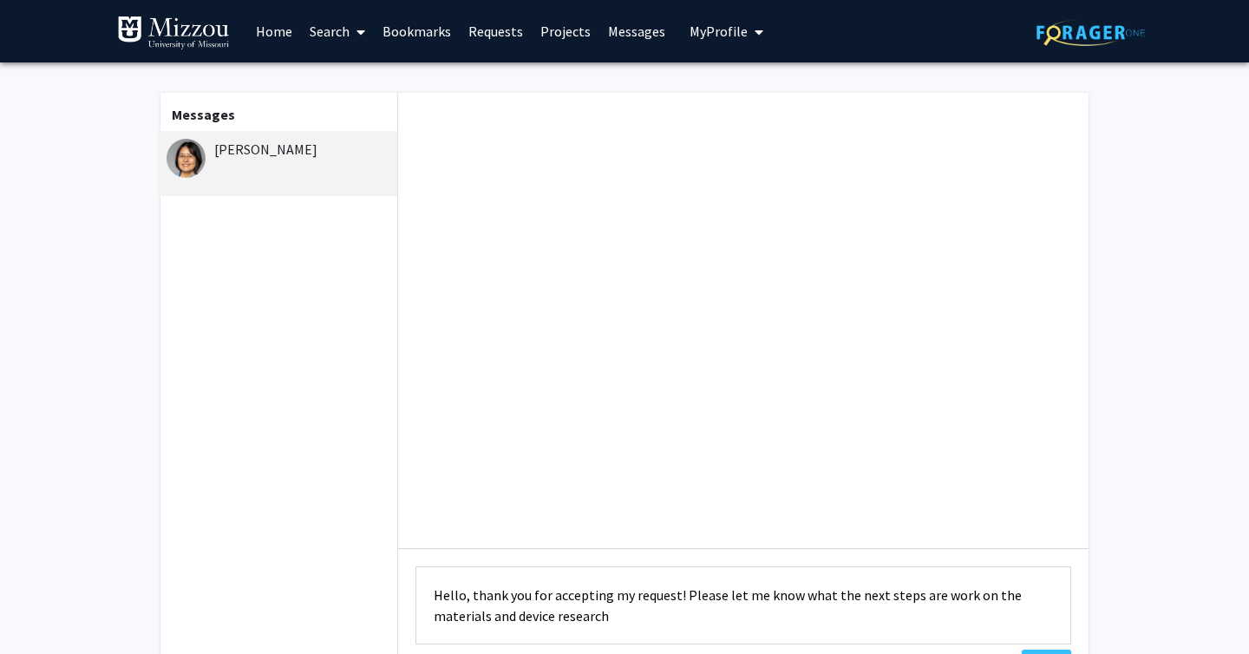
click at [961, 595] on textarea "Hello, thank you for accepting my request! Please let me know what the next ste…" at bounding box center [743, 605] width 656 height 78
click at [927, 598] on textarea "Hello, thank you for accepting my request! Please let me know what the next ste…" at bounding box center [743, 605] width 656 height 78
drag, startPoint x: 978, startPoint y: 598, endPoint x: 1002, endPoint y: 617, distance: 30.9
click at [1002, 617] on textarea "Hello, thank you for accepting my request! Please let me know what the next ste…" at bounding box center [743, 605] width 656 height 78
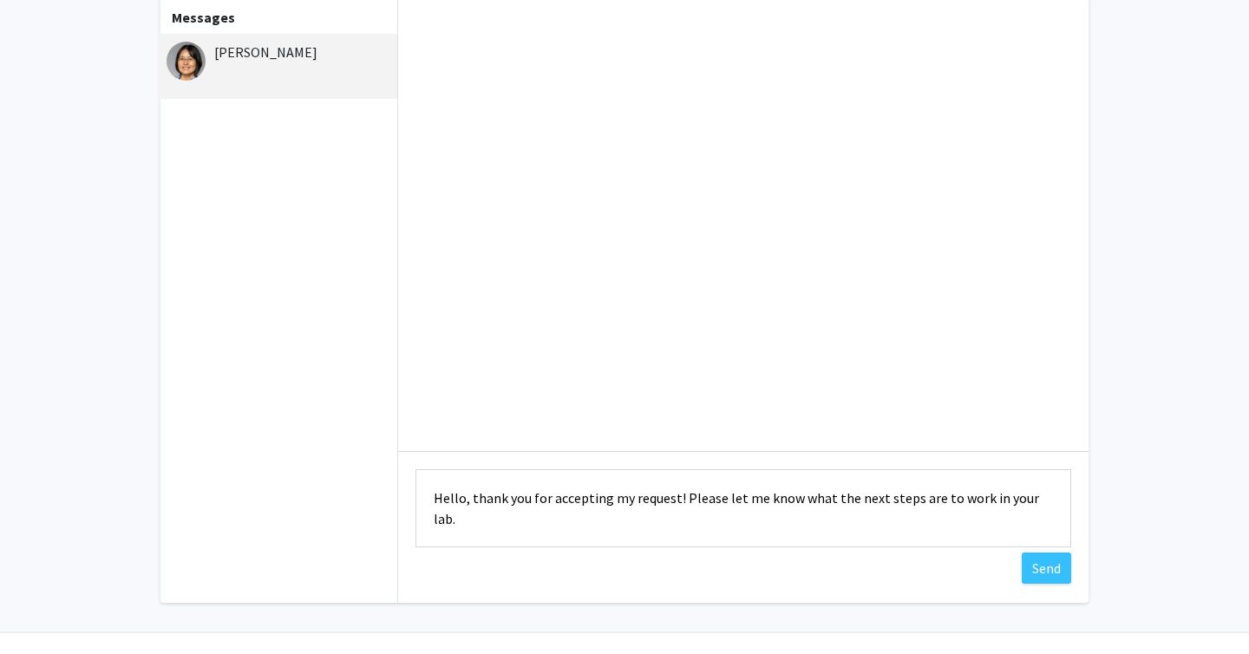
scroll to position [103, 0]
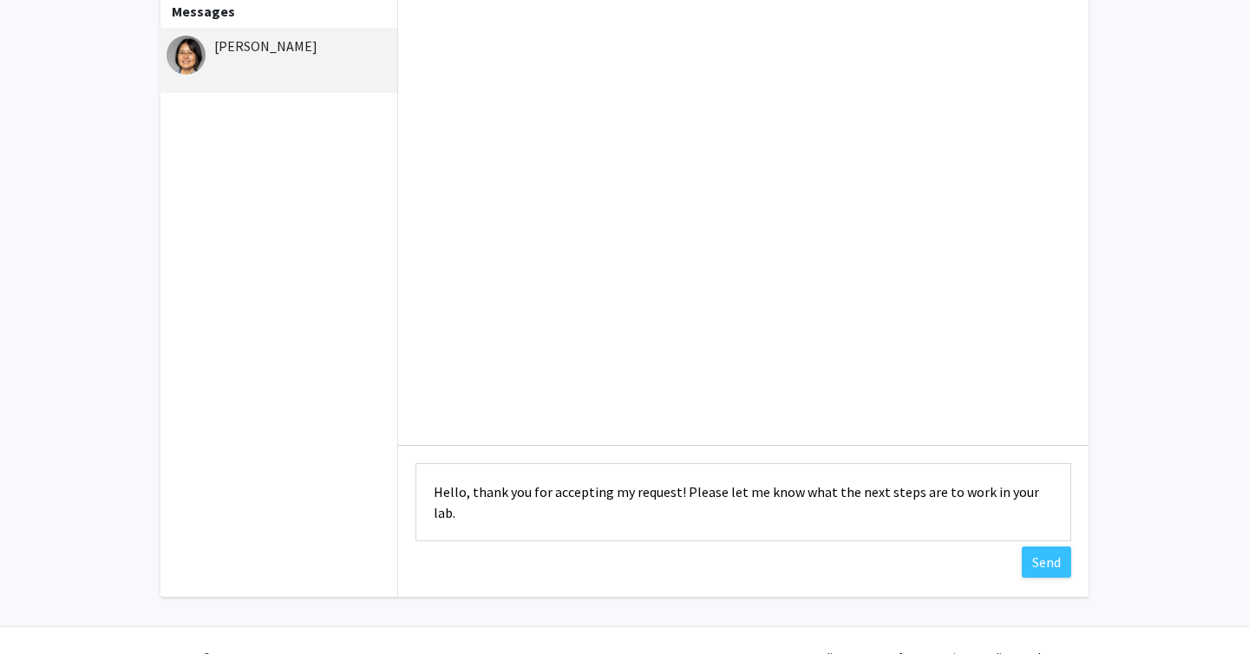
click at [928, 494] on textarea "Hello, thank you for accepting my request! Please let me know what the next ste…" at bounding box center [743, 502] width 656 height 78
click at [986, 490] on textarea "Hello, thank you for accepting my request! Please let me know what the next ste…" at bounding box center [743, 502] width 656 height 78
click at [845, 508] on textarea "Hello, thank you for accepting my request! Please let me know what the next ste…" at bounding box center [743, 502] width 656 height 78
type textarea "Hello, thank you for accepting my request! Please let me know what the next ste…"
click at [1052, 558] on button "Send" at bounding box center [1046, 561] width 49 height 31
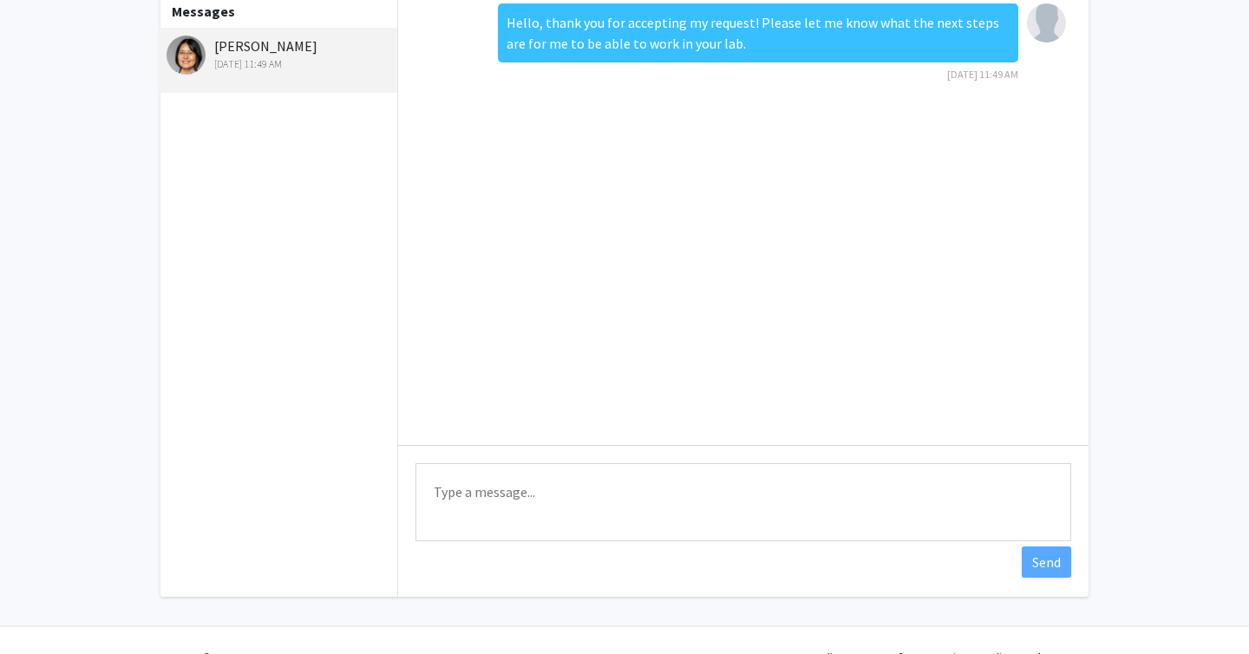
scroll to position [0, 0]
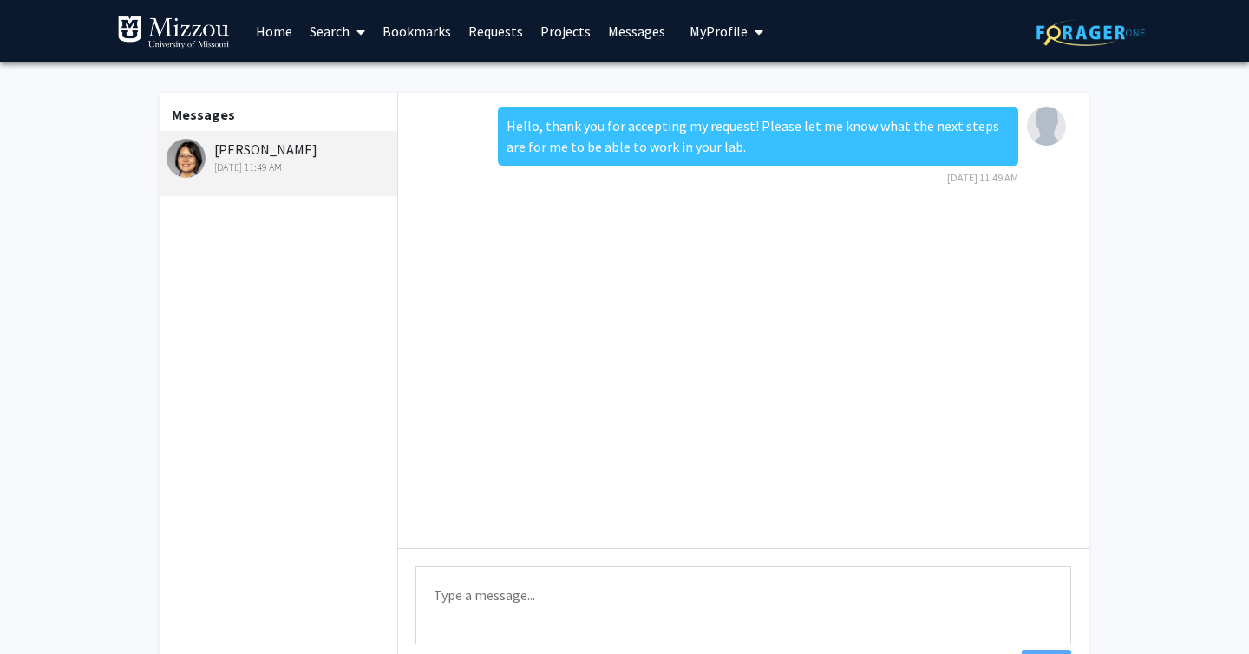
click at [1048, 119] on img at bounding box center [1046, 126] width 39 height 39
click at [703, 26] on span "My Profile" at bounding box center [719, 31] width 58 height 17
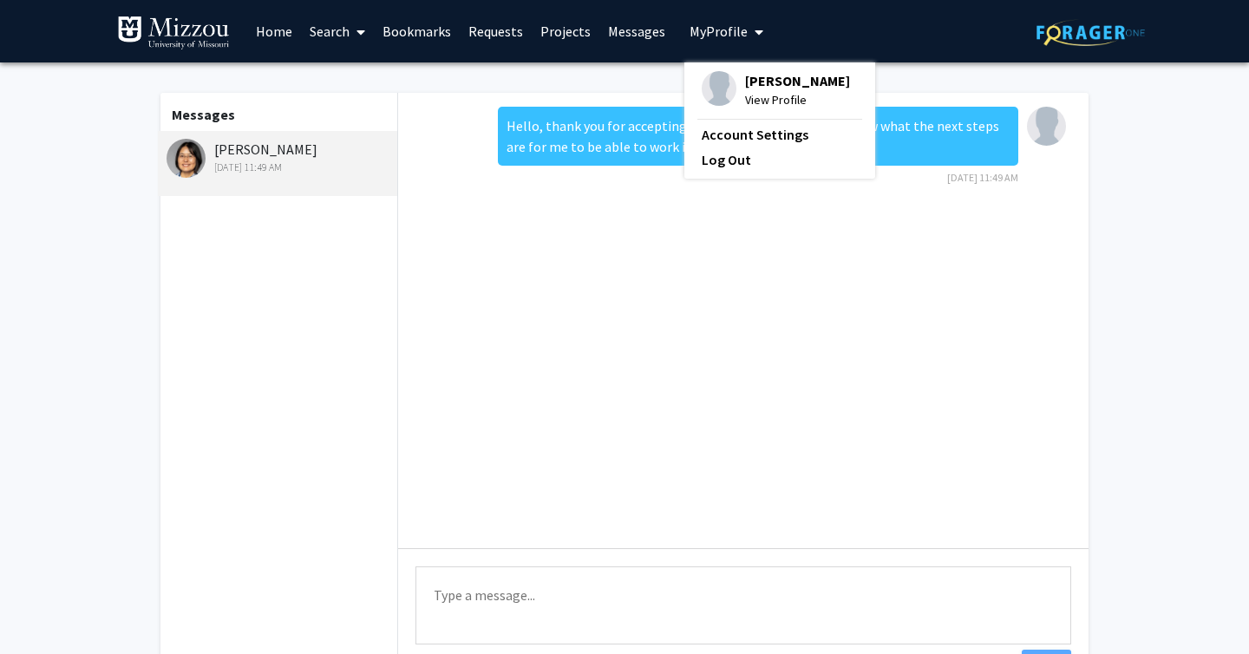
click at [756, 95] on span "View Profile" at bounding box center [797, 99] width 105 height 19
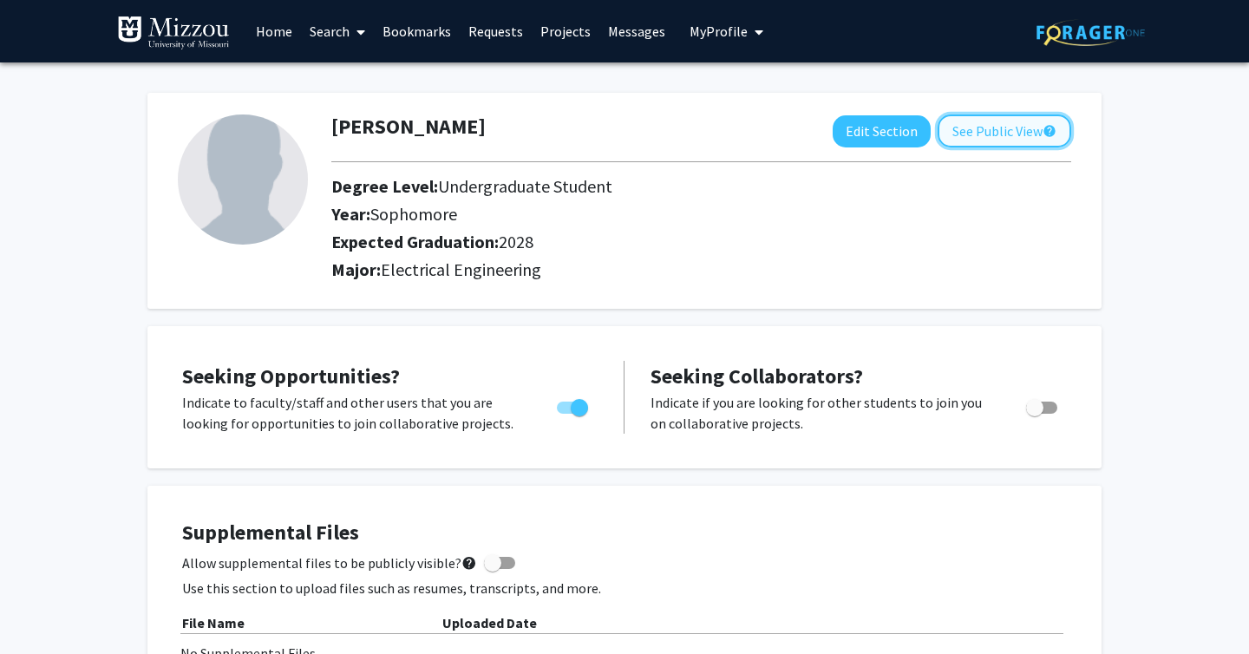
click at [969, 122] on button "See Public View help" at bounding box center [1005, 130] width 134 height 33
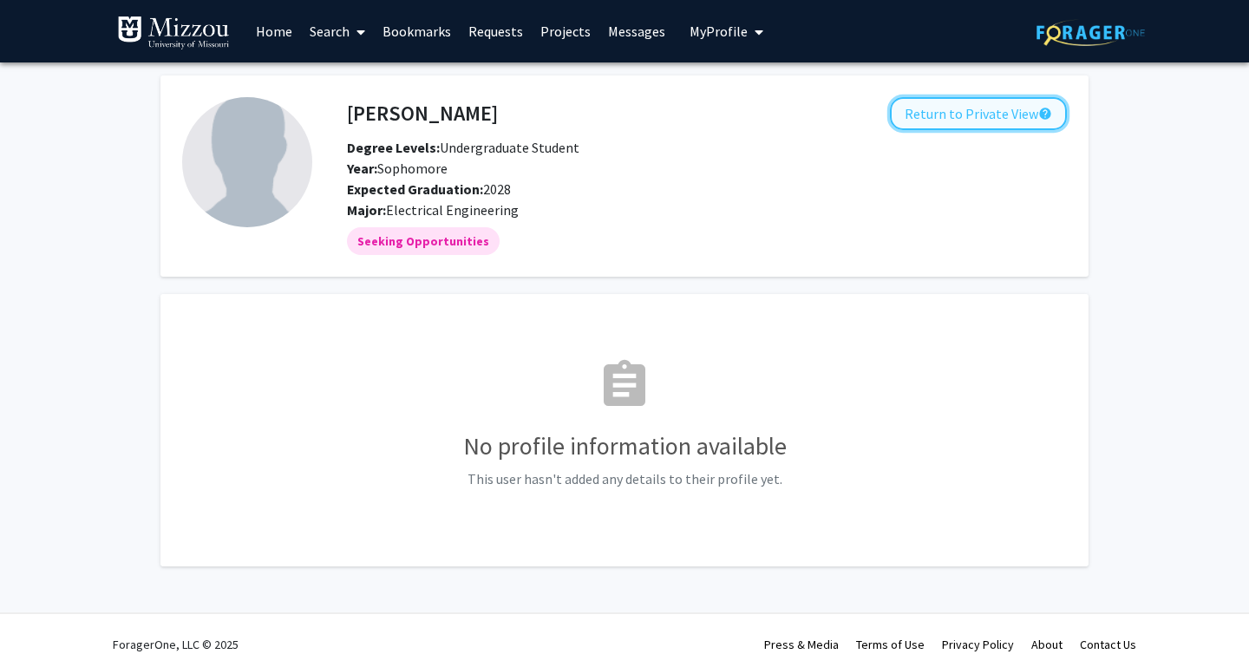
click at [985, 119] on button "Return to Private View help" at bounding box center [978, 113] width 177 height 33
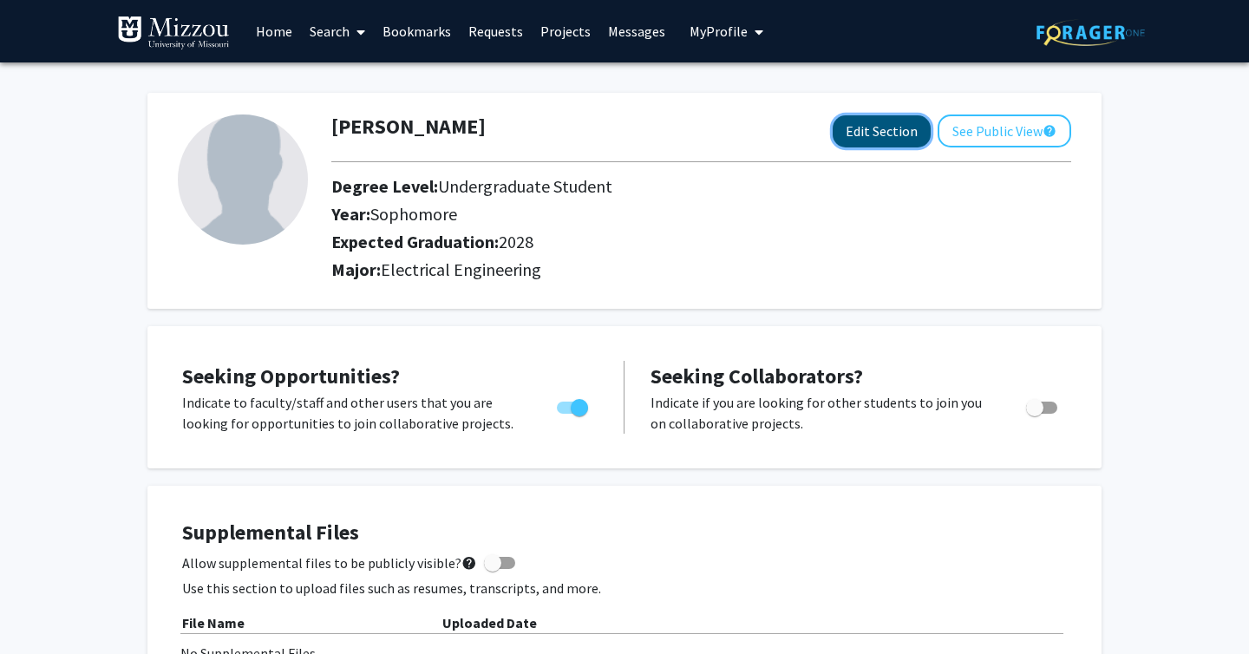
click at [893, 126] on button "Edit Section" at bounding box center [882, 131] width 98 height 32
select select "sophomore"
select select "2028"
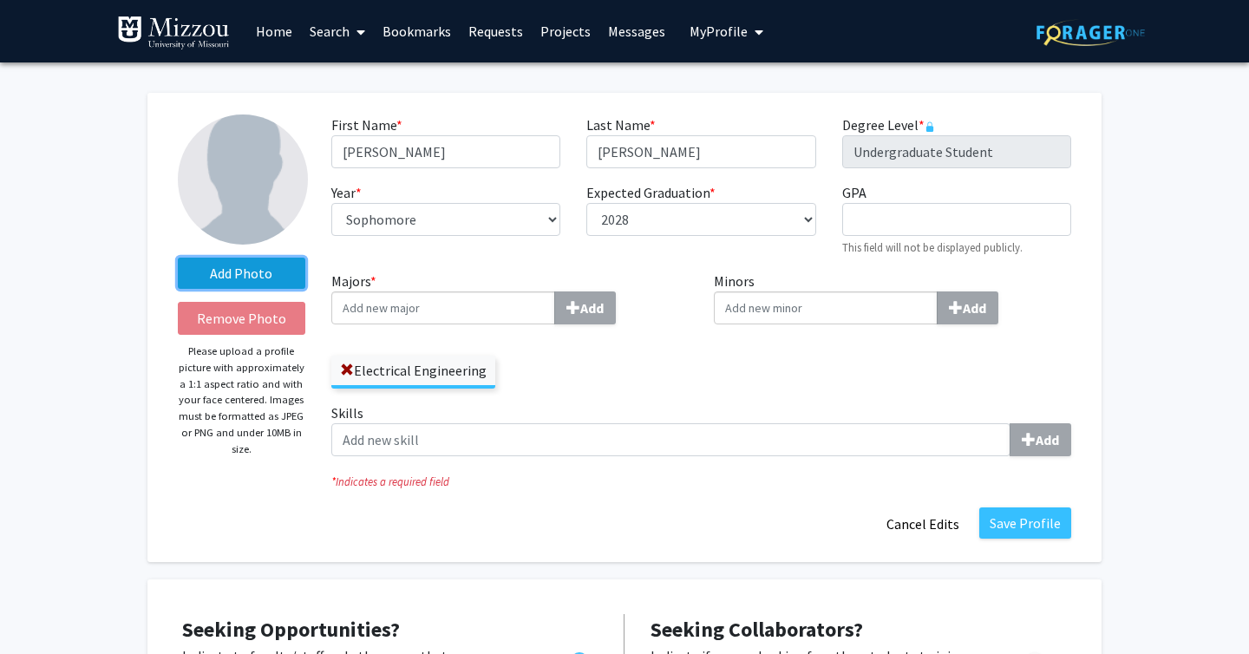
click at [274, 265] on label "Add Photo" at bounding box center [242, 273] width 128 height 31
click at [0, 0] on input "Add Photo" at bounding box center [0, 0] width 0 height 0
click at [1025, 545] on div "Add Photo Remove Photo Please upload a profile picture with approximately a 1:1…" at bounding box center [624, 327] width 954 height 469
